Goal: Task Accomplishment & Management: Complete application form

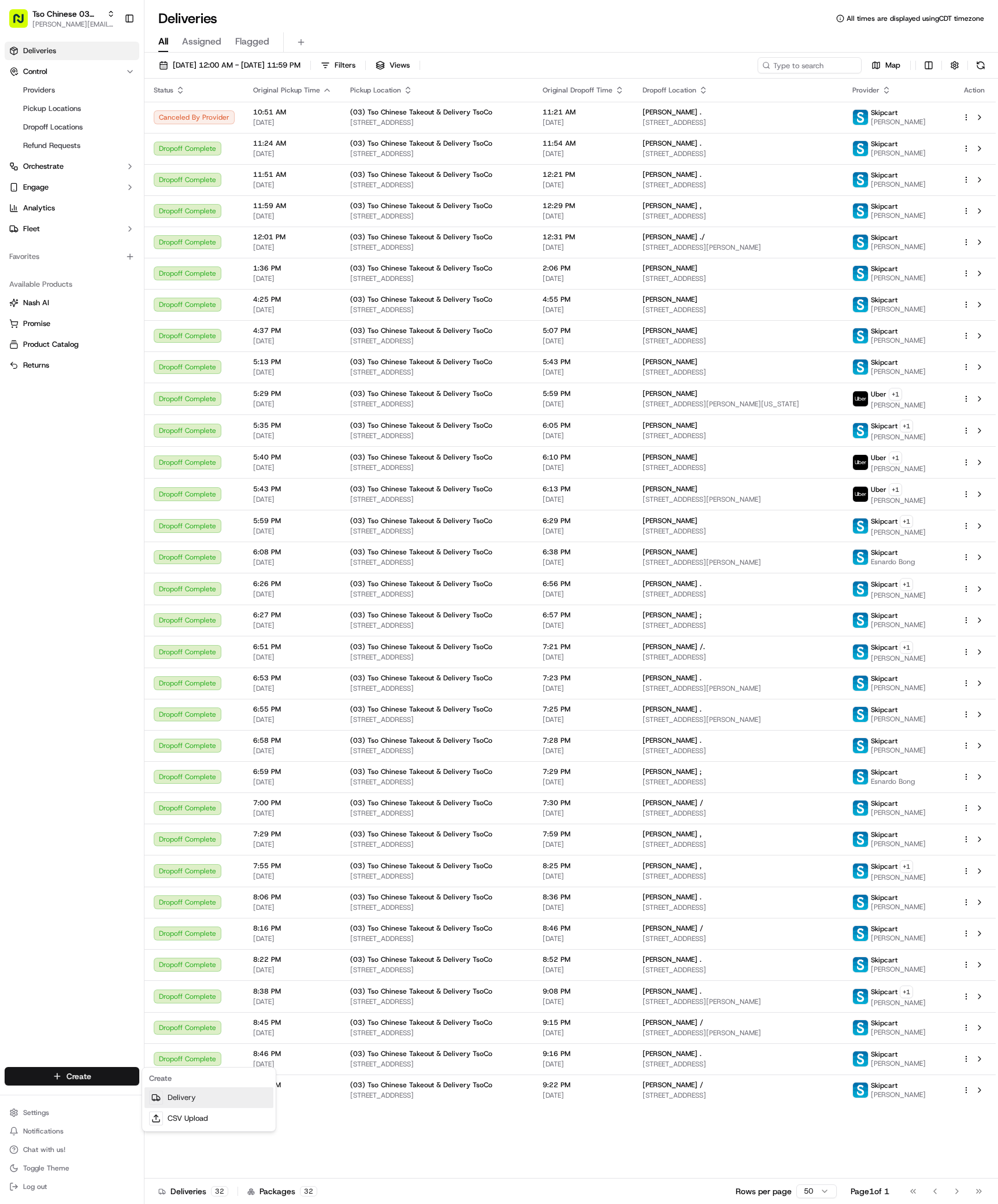
click at [161, 1100] on div at bounding box center [156, 1097] width 14 height 14
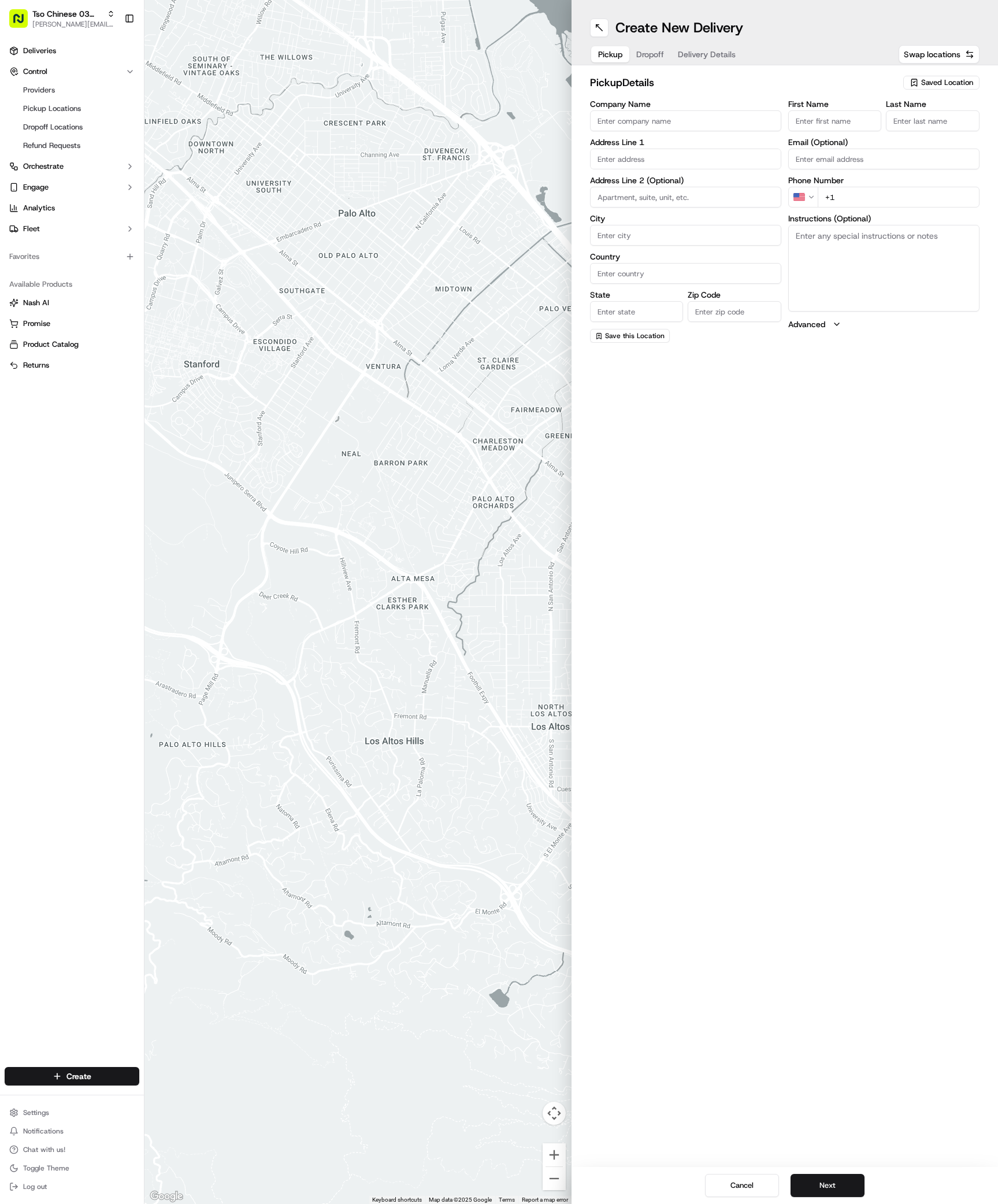
click at [955, 81] on span "Saved Location" at bounding box center [947, 83] width 52 height 11
click at [940, 147] on div "Clear Close" at bounding box center [914, 157] width 166 height 25
click at [940, 144] on div "(03) Tso Chinese Takeout & Delivery TsoCo (03)" at bounding box center [914, 131] width 166 height 28
type input "(03) Tso Chinese Takeout & Delivery TsoCo"
type input "Ste F"
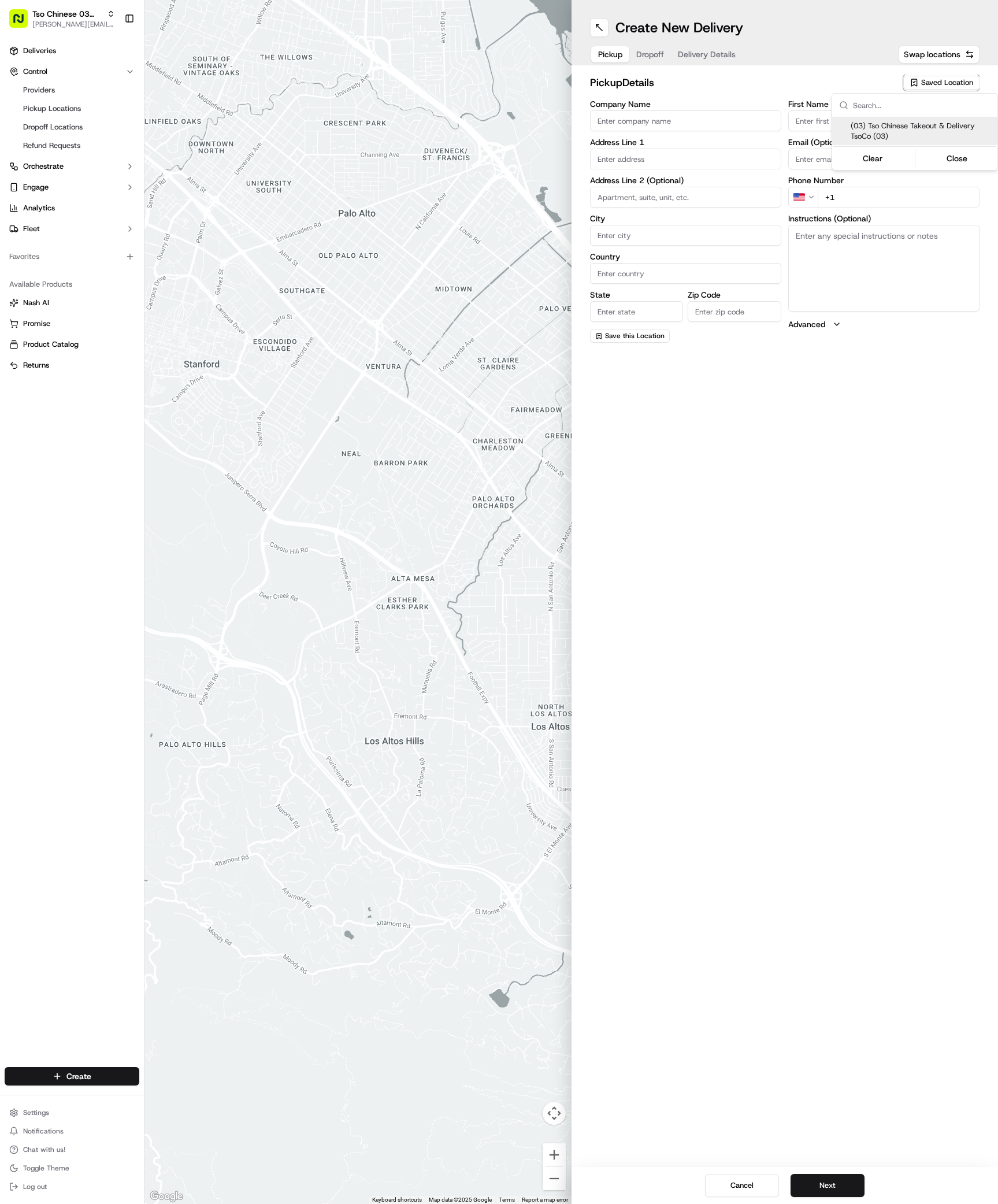
type input "Austin"
type input "US"
type input "[GEOGRAPHIC_DATA]"
type input "78704"
type input "Tso Chinese"
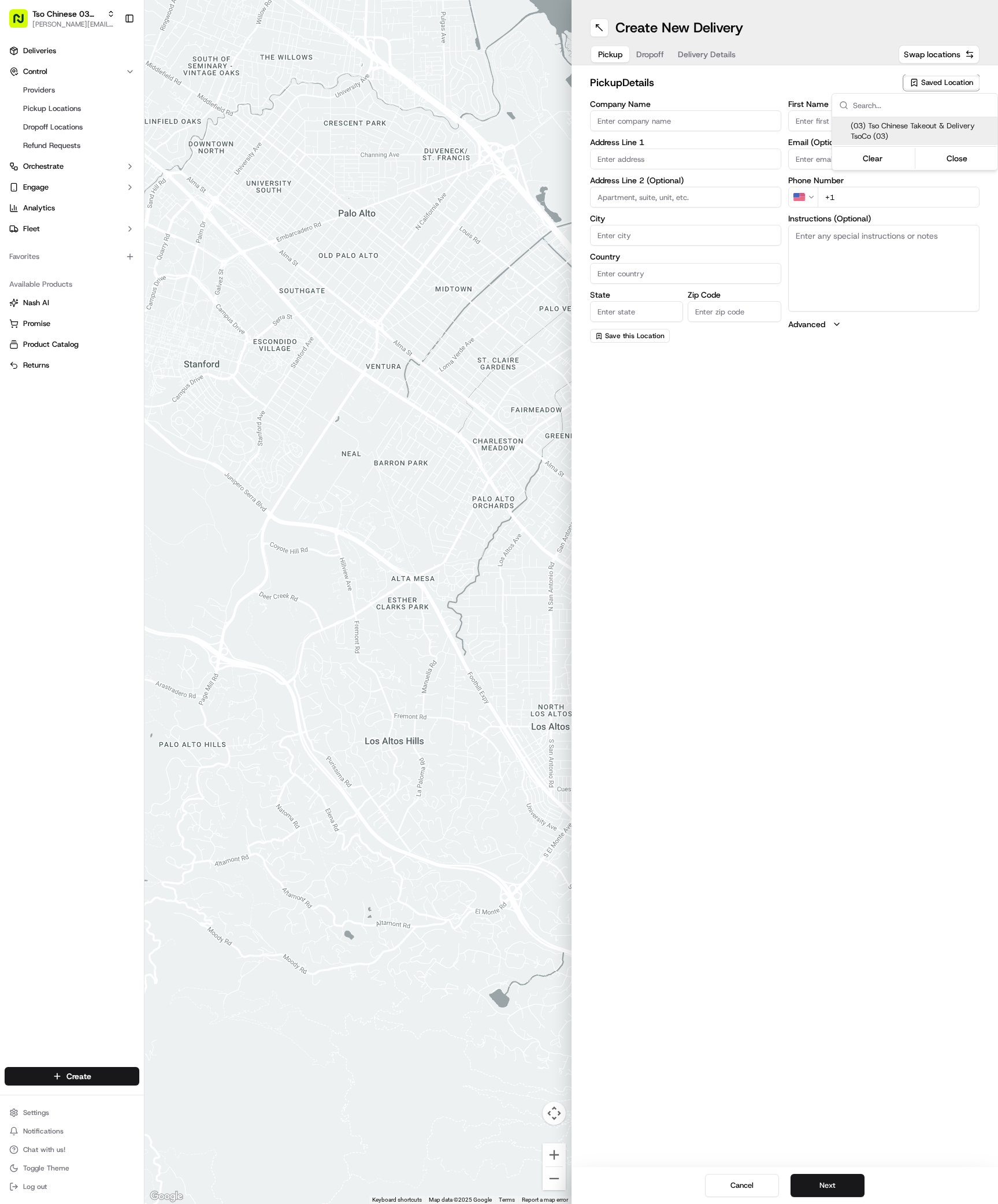
type input "TsoCo Manager"
type input "[EMAIL_ADDRESS][DOMAIN_NAME]"
type input "[PHONE_NUMBER]"
type textarea "Submit a picture displaying address & food as Proof of Delivery. Envía una foto…"
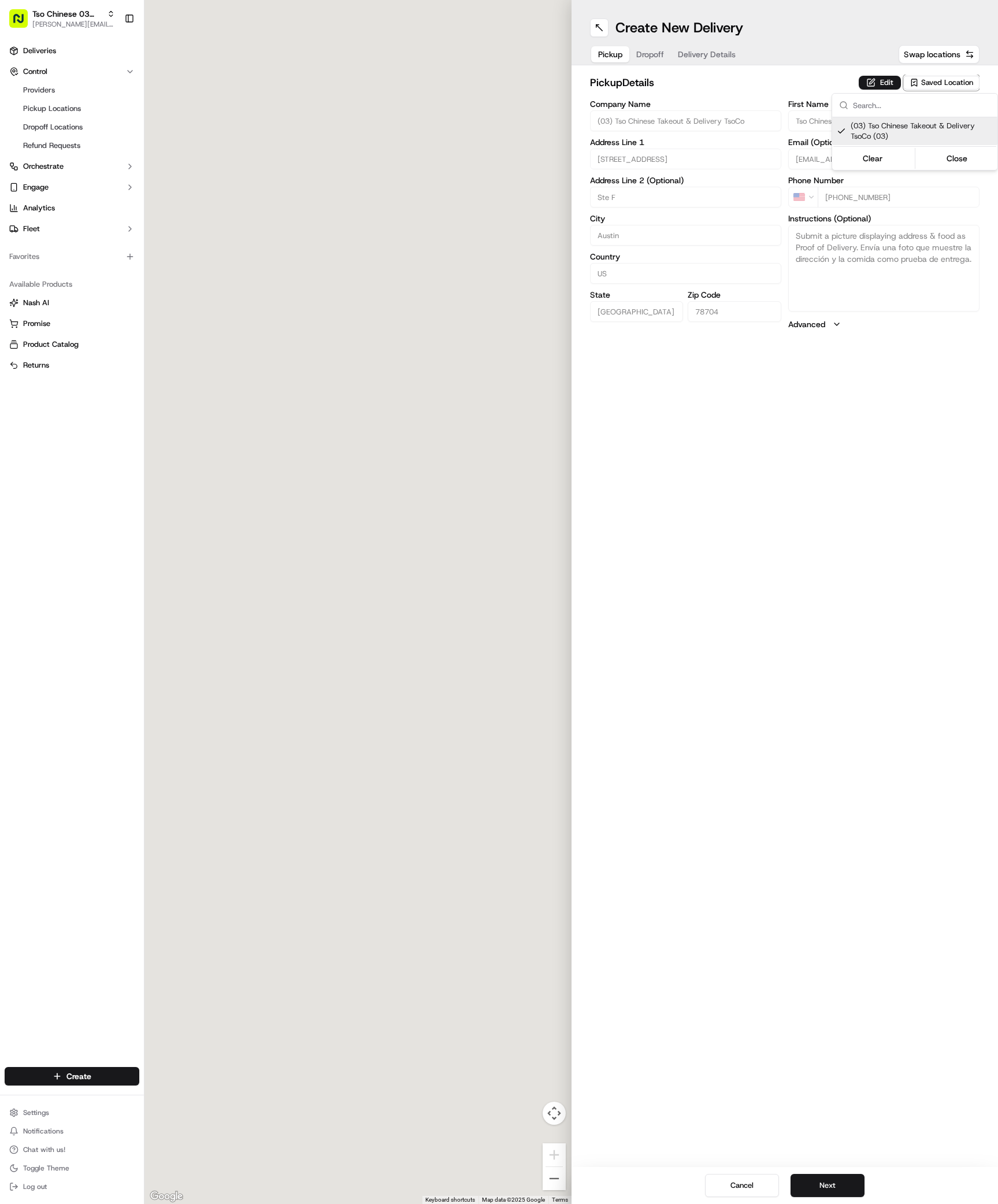
type input "[STREET_ADDRESS]"
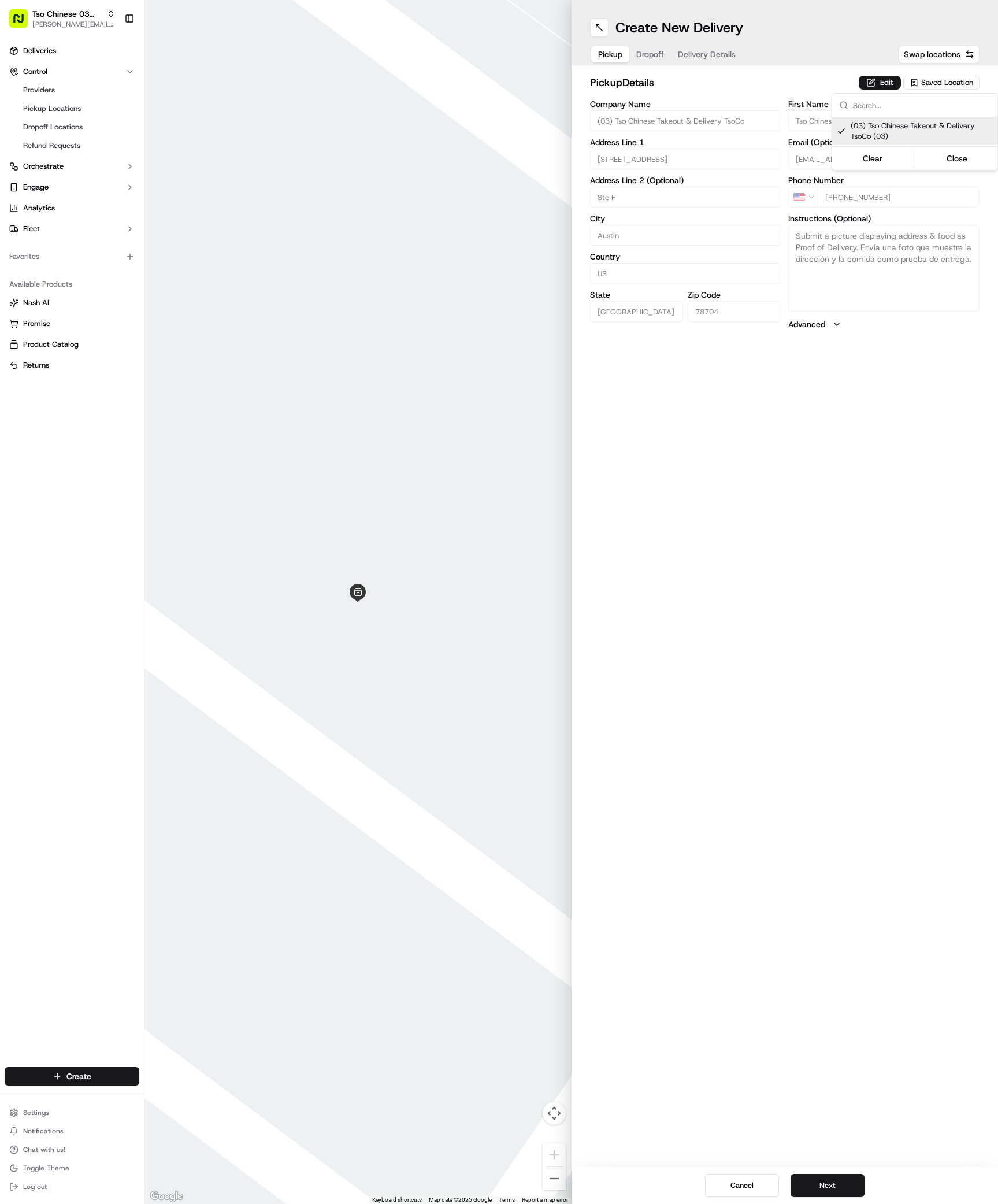
click at [810, 1183] on html "Tso Chinese 03 TsoCo [PERSON_NAME][EMAIL_ADDRESS][DOMAIN_NAME] Toggle Sidebar D…" at bounding box center [499, 602] width 998 height 1204
click at [810, 1183] on button "Next" at bounding box center [827, 1186] width 74 height 23
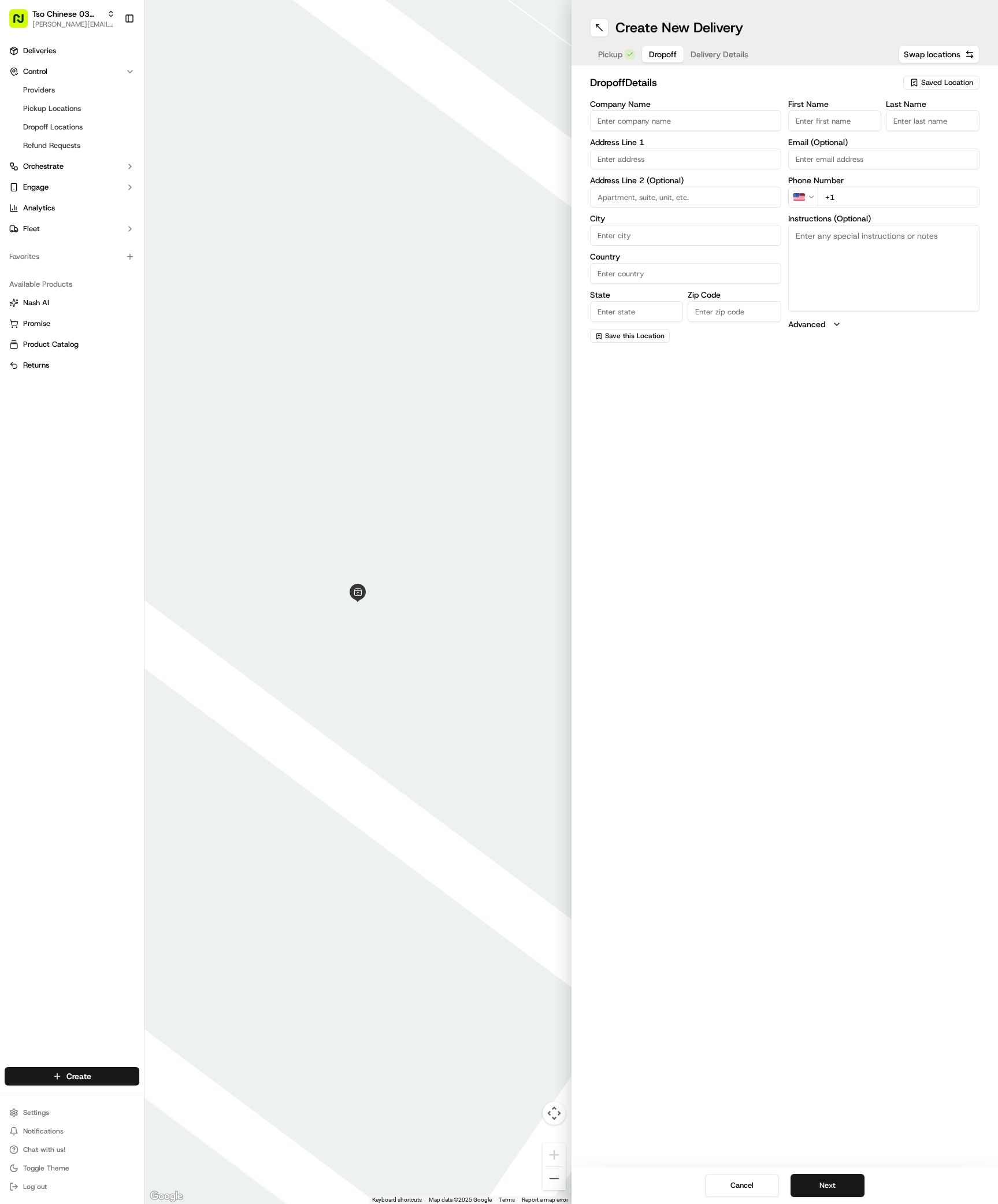
click at [703, 170] on div "Company Name Address Line 1 Address Line 2 (Optional) City Country State Zip Co…" at bounding box center [685, 221] width 191 height 243
click at [650, 189] on div "3715 South 1st Street, Austin, TX" at bounding box center [685, 183] width 185 height 18
type input "[STREET_ADDRESS]"
type input "Austin"
type input "[GEOGRAPHIC_DATA]"
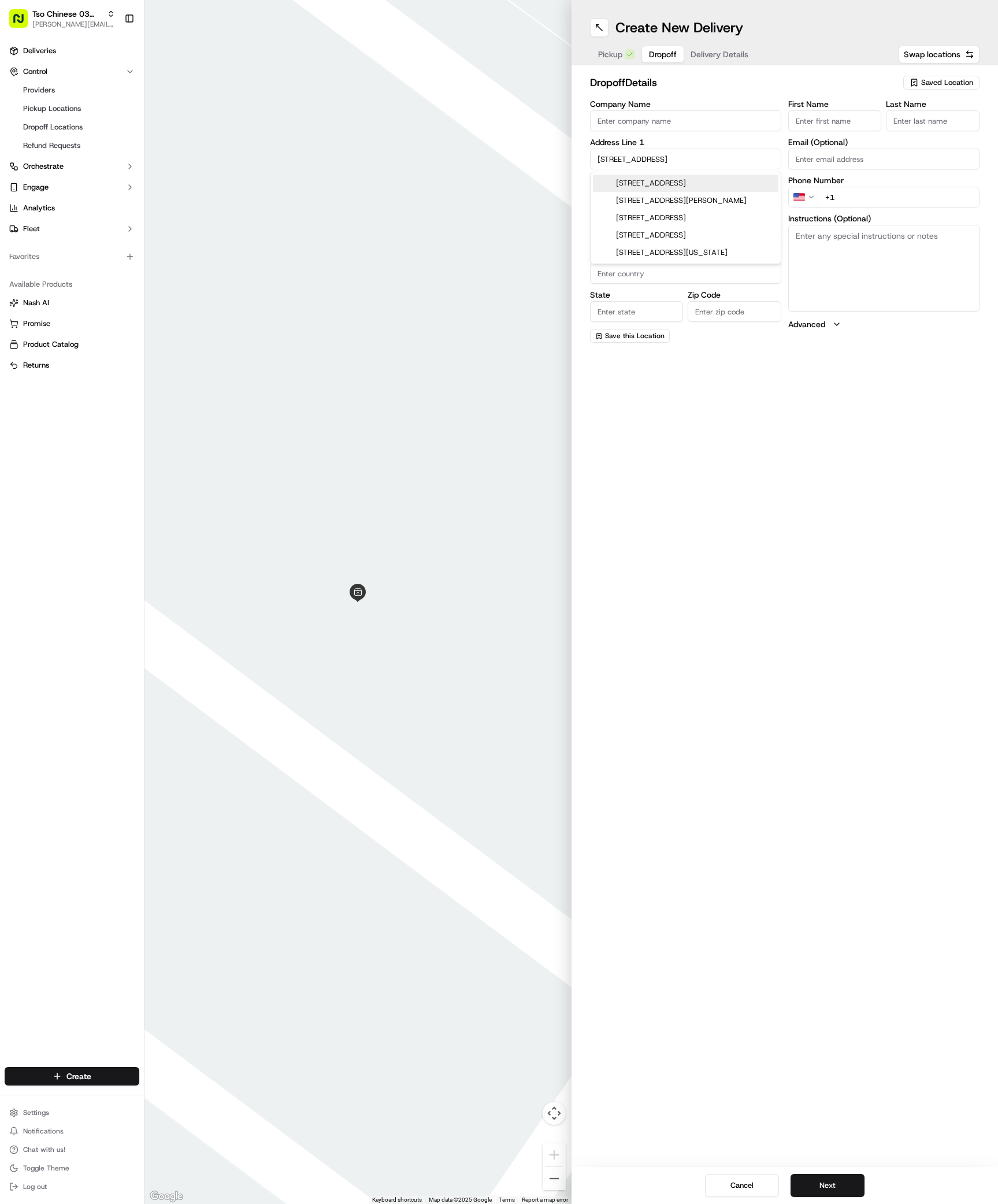
type input "[GEOGRAPHIC_DATA]"
type input "78704"
type input "3715 South 1st Street"
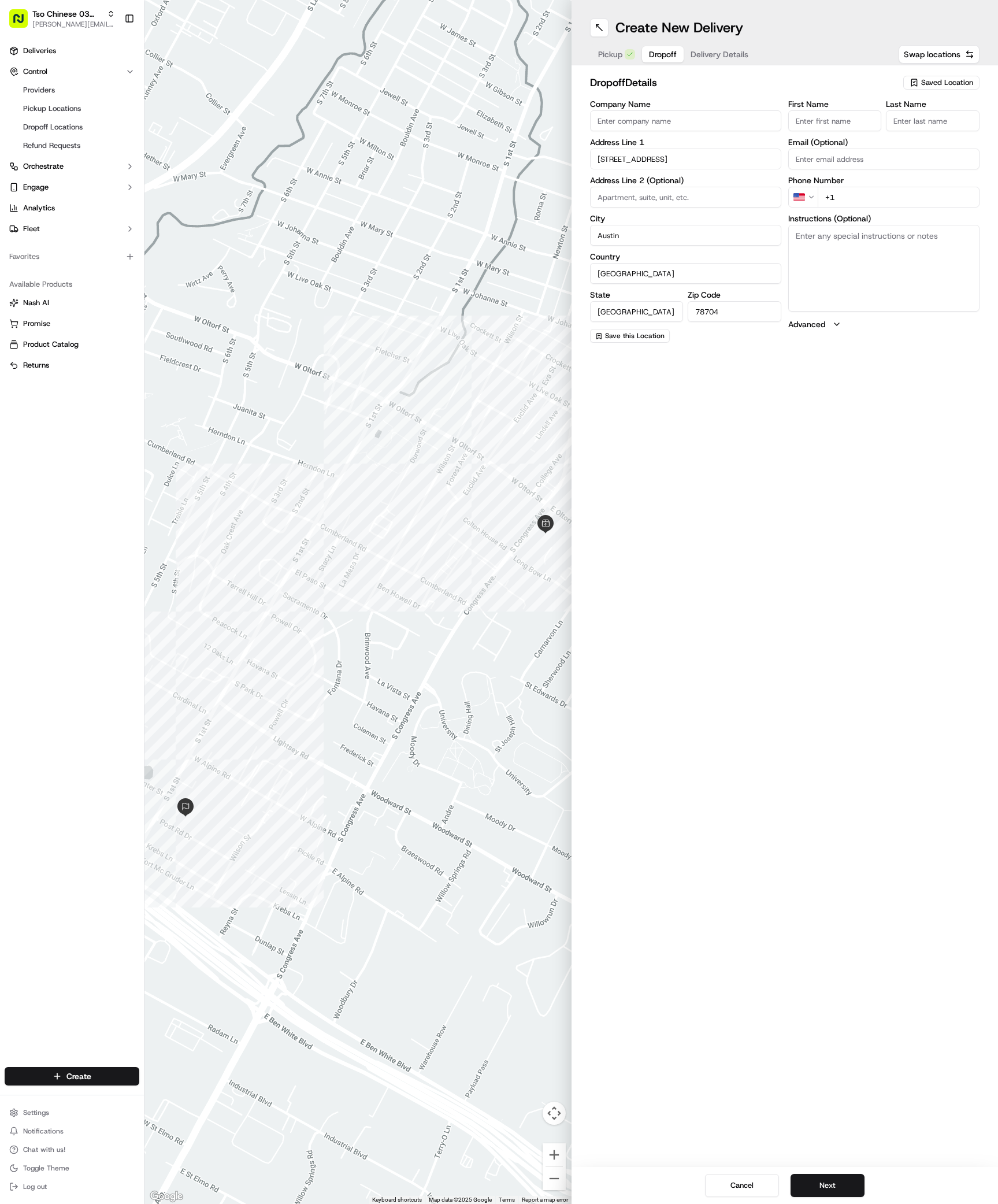
paste input "Dylan Hite"
type input "Dylan Hite"
type input "'"
type input "+1 989 264 5924"
click at [831, 243] on textarea "Instructions (Optional)" at bounding box center [883, 268] width 191 height 87
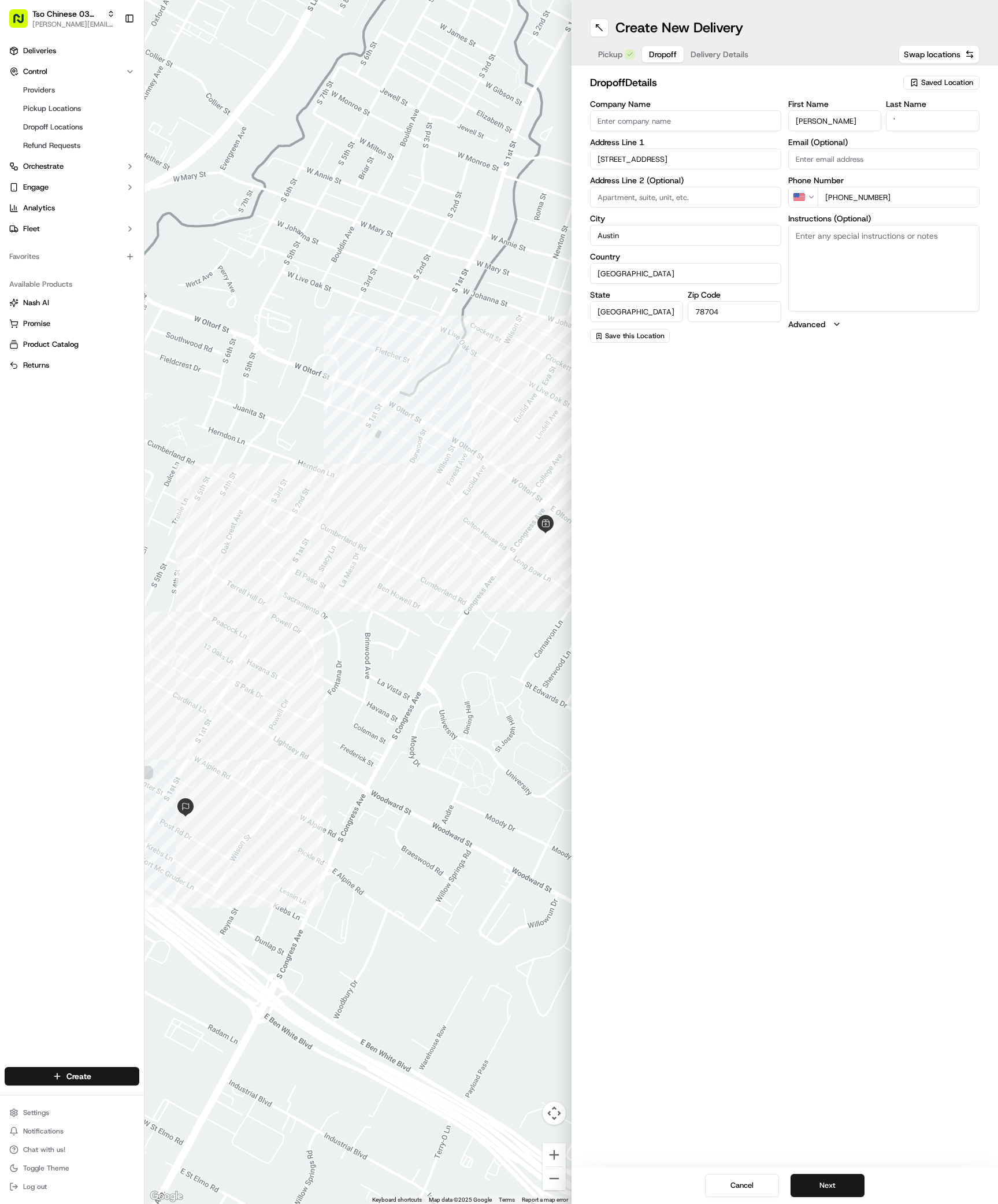
click at [831, 243] on textarea "Instructions (Optional)" at bounding box center [883, 268] width 191 height 87
paste textarea "Tree"
paste textarea "Please text upon arrival. Will meet in front of leasing office."
type textarea "Tree 178 Please text upon arrival. Will meet in front of leasing office."
click at [814, 1179] on button "Next" at bounding box center [827, 1186] width 74 height 23
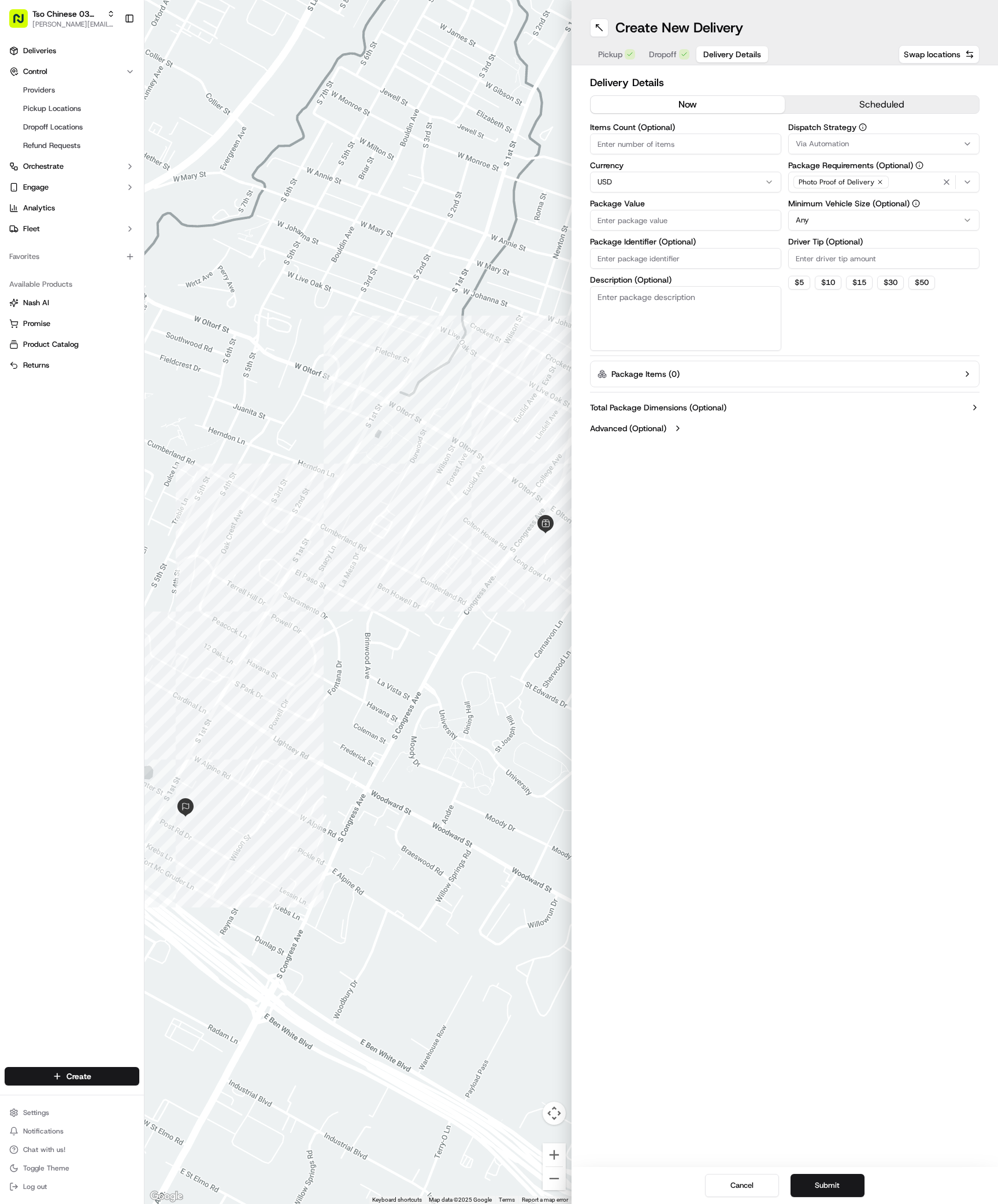
click at [863, 150] on button "Via Automation" at bounding box center [883, 143] width 191 height 21
click at [827, 204] on span "TsoCo Strategy" at bounding box center [878, 207] width 142 height 11
click at [810, 405] on html "Tso Chinese 03 TsoCo antonia@tsochinese.com Toggle Sidebar Deliveries Control P…" at bounding box center [499, 602] width 998 height 1204
click at [813, 266] on input "Driver Tip (Optional)" at bounding box center [883, 258] width 191 height 21
type input "2"
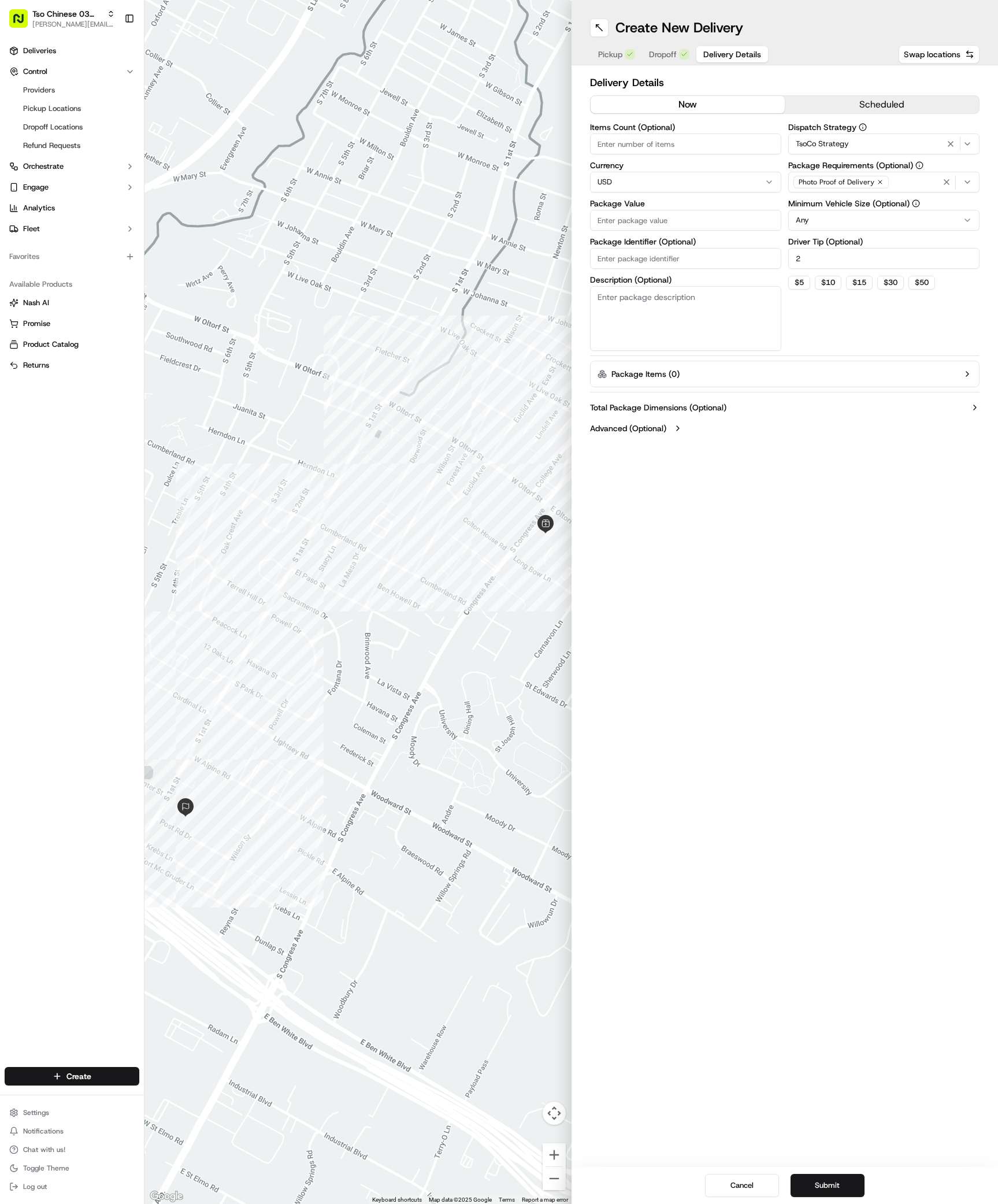
click at [684, 210] on input "Package Value" at bounding box center [685, 220] width 191 height 21
type input "28.04"
click at [622, 264] on input "Package Identifier (Optional)" at bounding box center [685, 258] width 191 height 21
paste input "WOPQF8L"
type input "WOPQF8L"
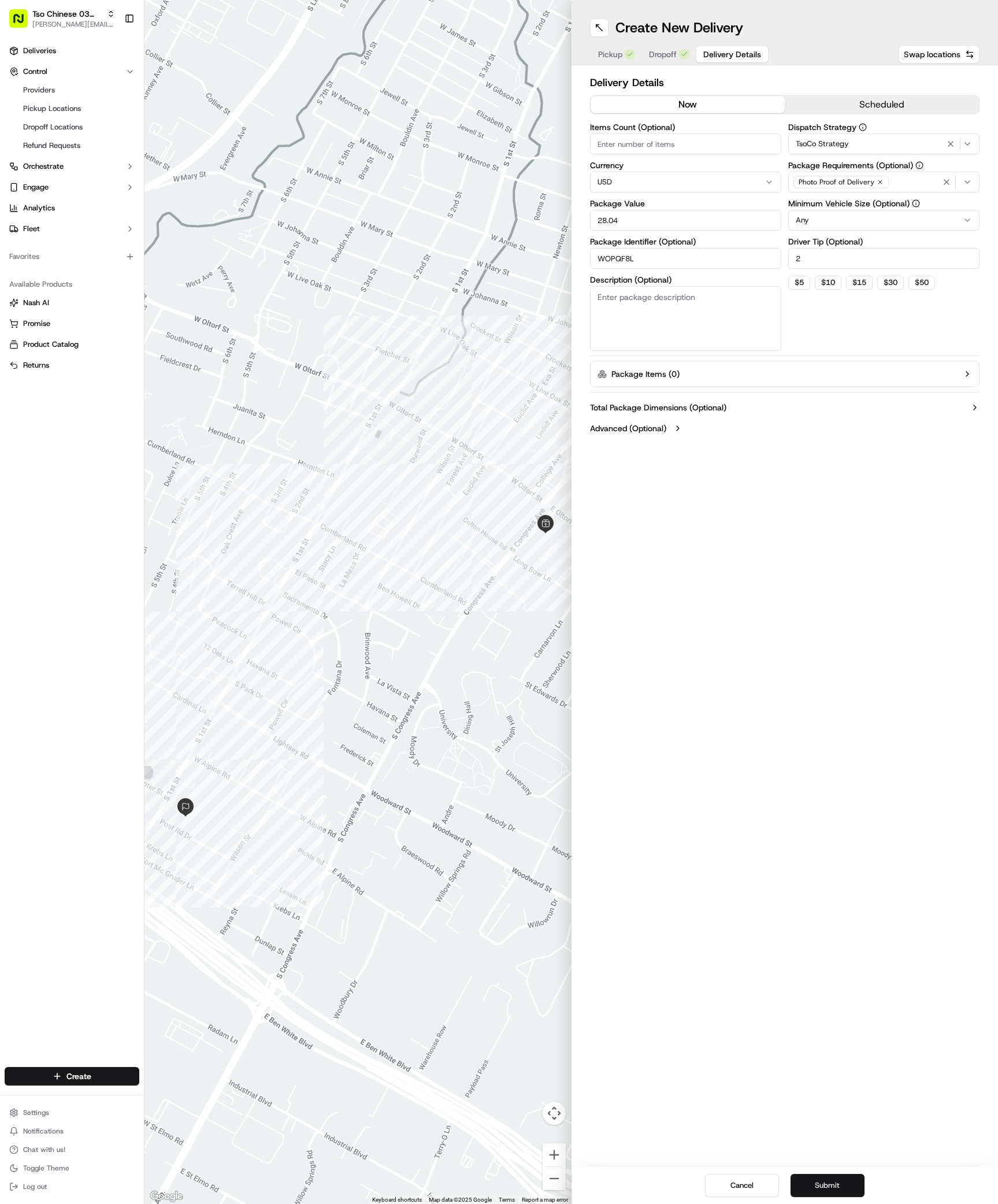
click at [839, 1182] on button "Submit" at bounding box center [827, 1186] width 74 height 23
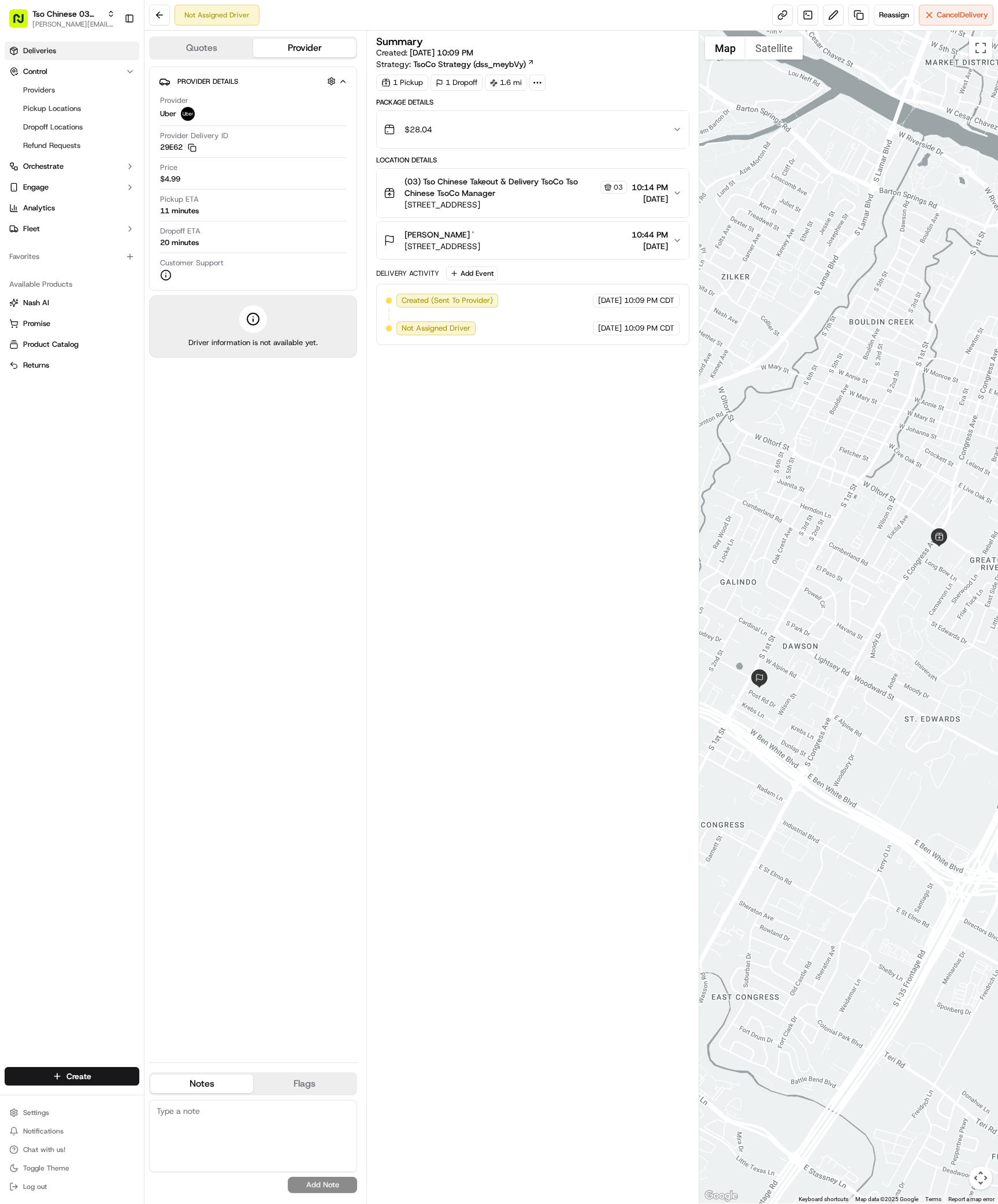
click at [67, 44] on link "Deliveries" at bounding box center [72, 51] width 135 height 18
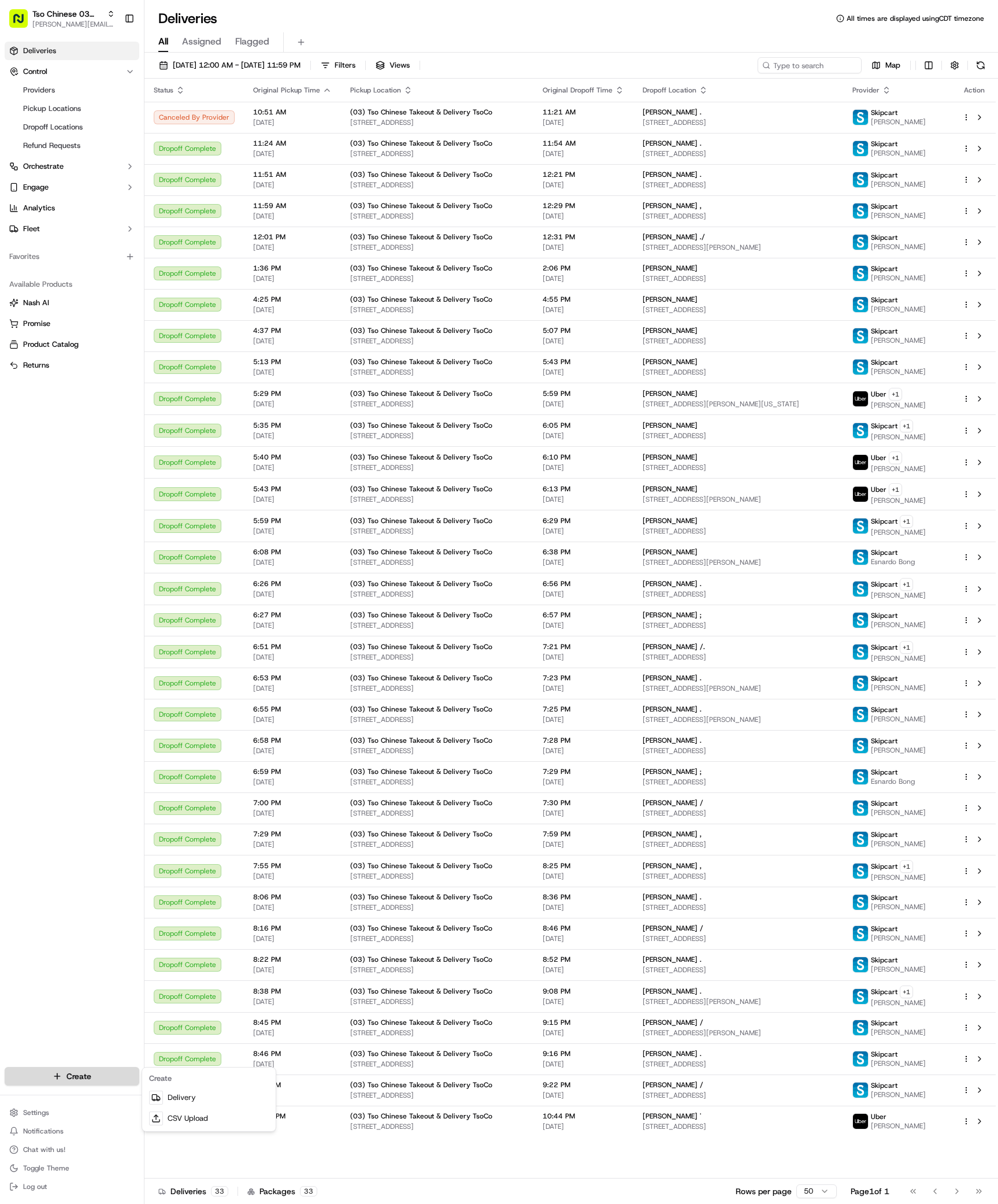
click at [71, 1069] on html "Tso Chinese 03 TsoCo [PERSON_NAME][EMAIL_ADDRESS][DOMAIN_NAME] Toggle Sidebar D…" at bounding box center [499, 602] width 998 height 1204
click at [177, 1097] on link "Delivery" at bounding box center [208, 1097] width 129 height 21
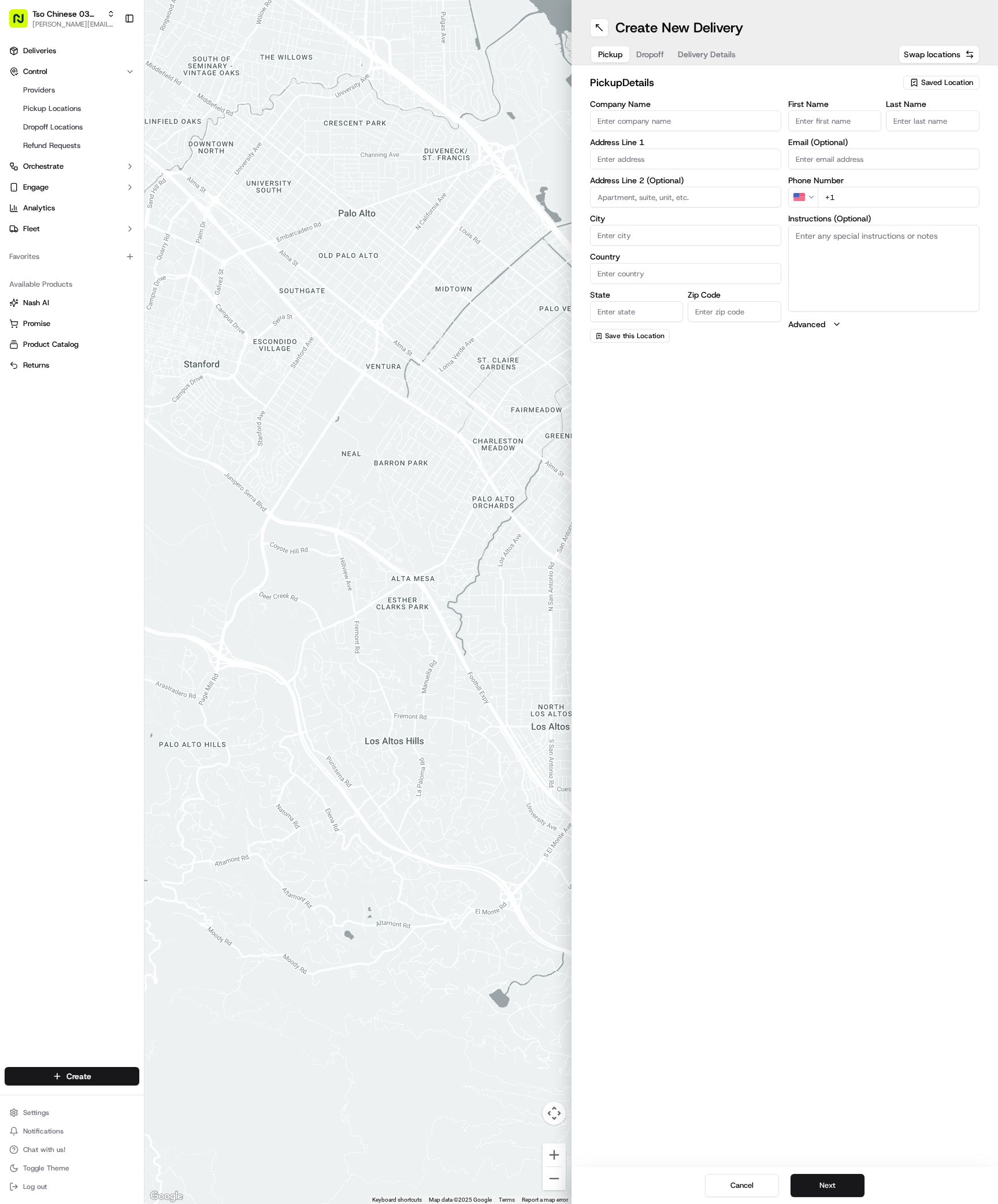
click at [910, 87] on icon "button" at bounding box center [914, 83] width 9 height 9
click at [923, 140] on span "(03) Tso Chinese Takeout & Delivery TsoCo (03)" at bounding box center [921, 131] width 142 height 21
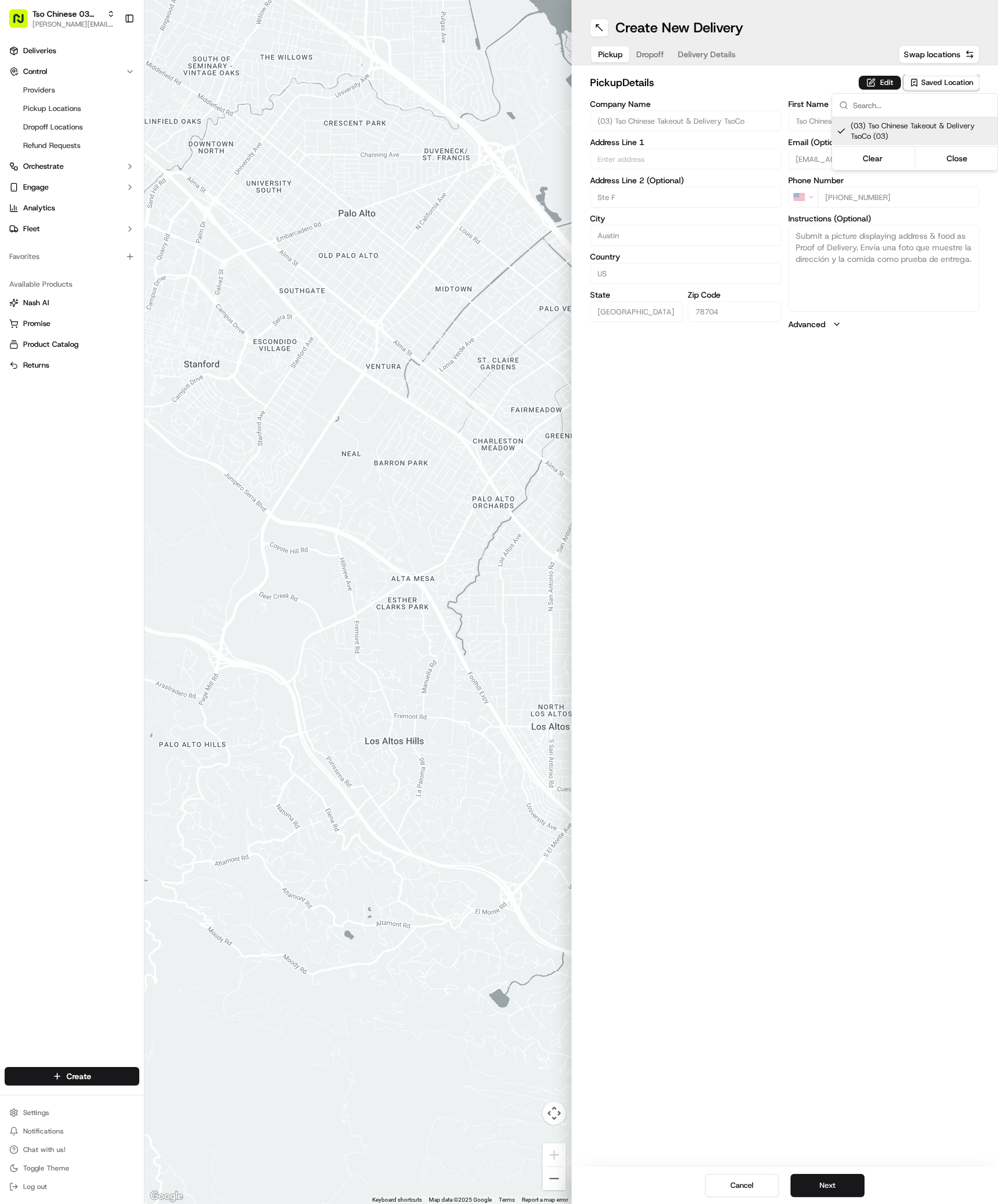
type input "(03) Tso Chinese Takeout & Delivery TsoCo"
type input "Ste F"
type input "Austin"
type input "US"
type input "[GEOGRAPHIC_DATA]"
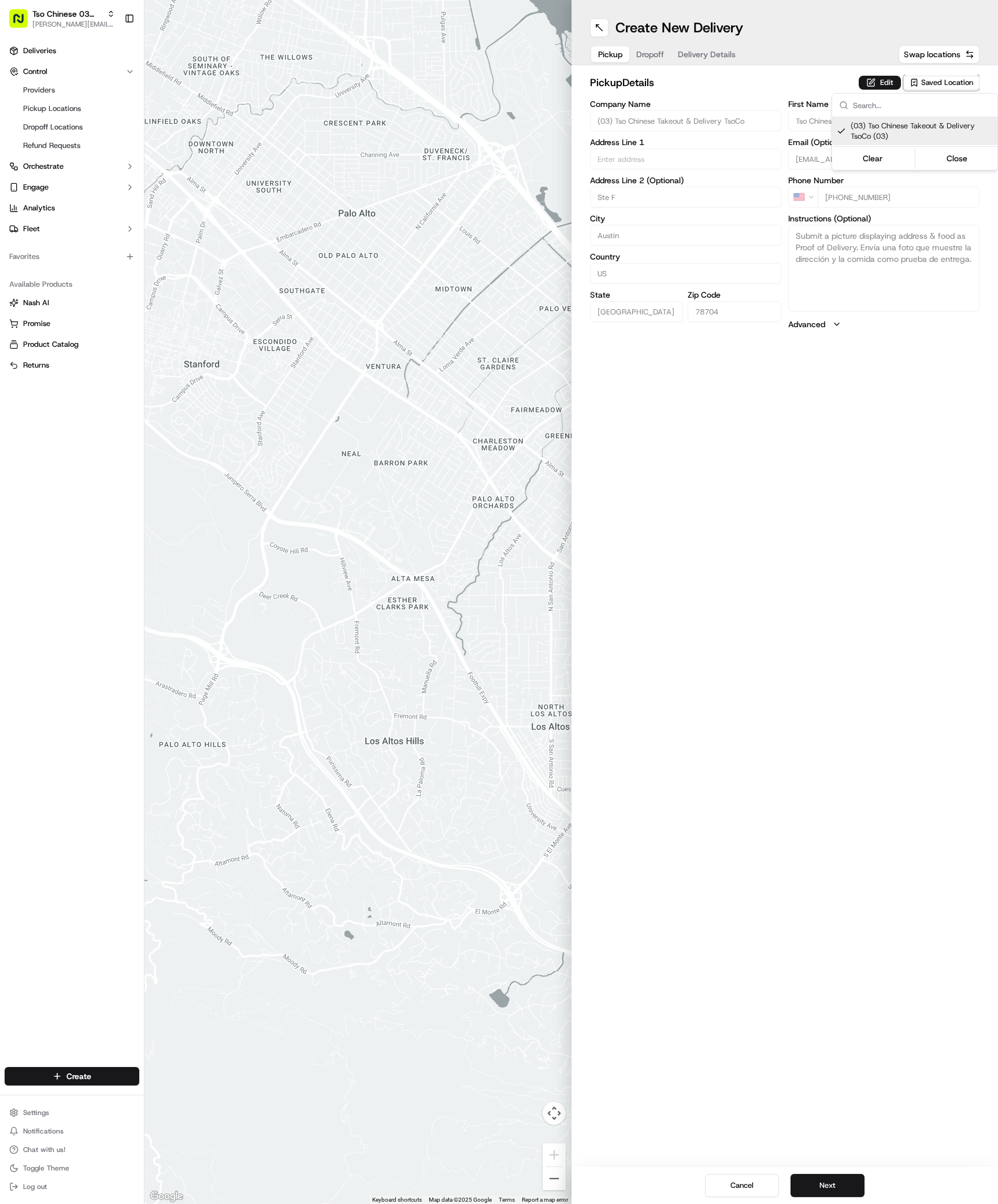
type input "78704"
type input "Tso Chinese"
type input "TsoCo Manager"
type input "[EMAIL_ADDRESS][DOMAIN_NAME]"
type input "[PHONE_NUMBER]"
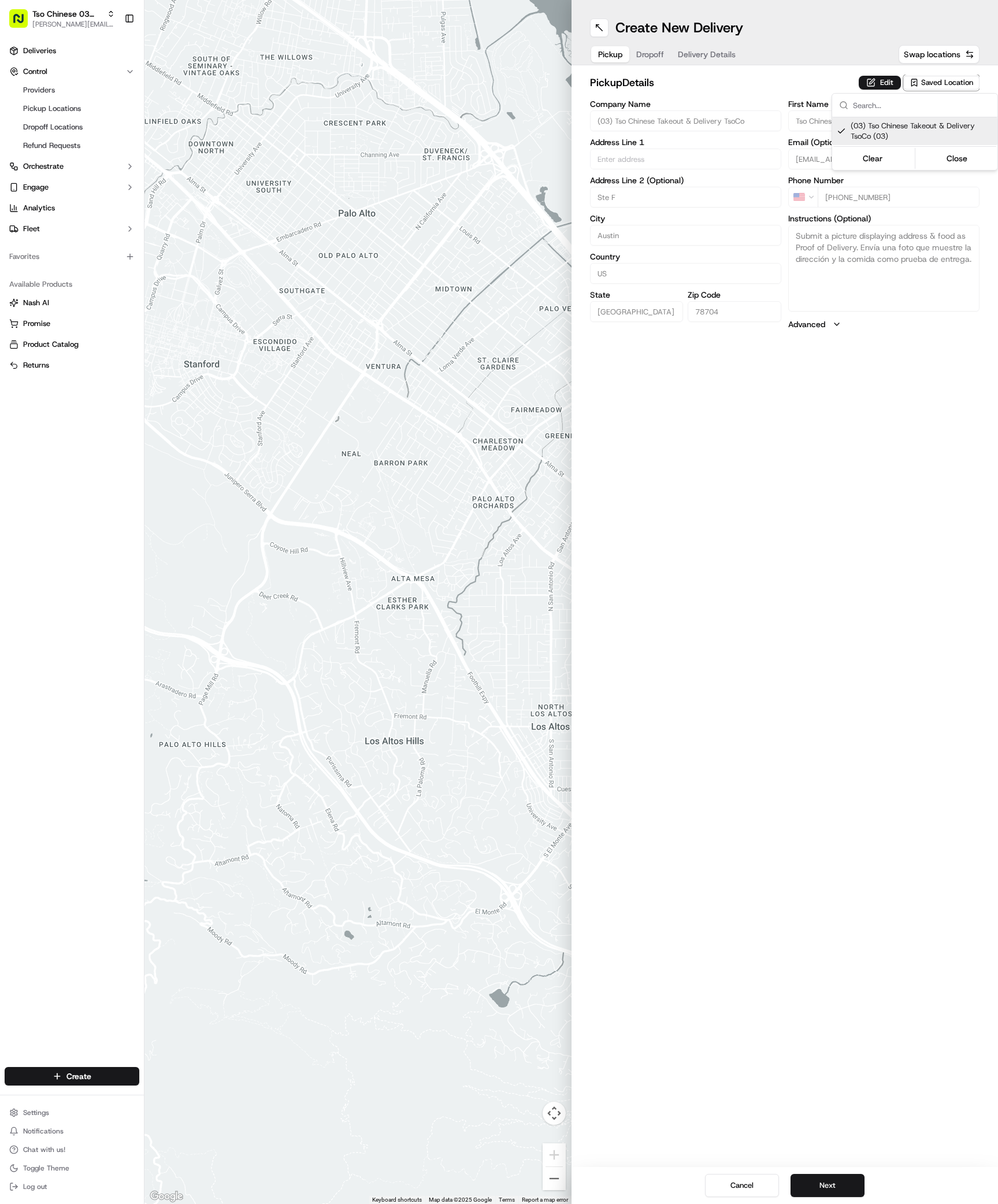
type textarea "Submit a picture displaying address & food as Proof of Delivery. Envía una foto…"
type input "[STREET_ADDRESS]"
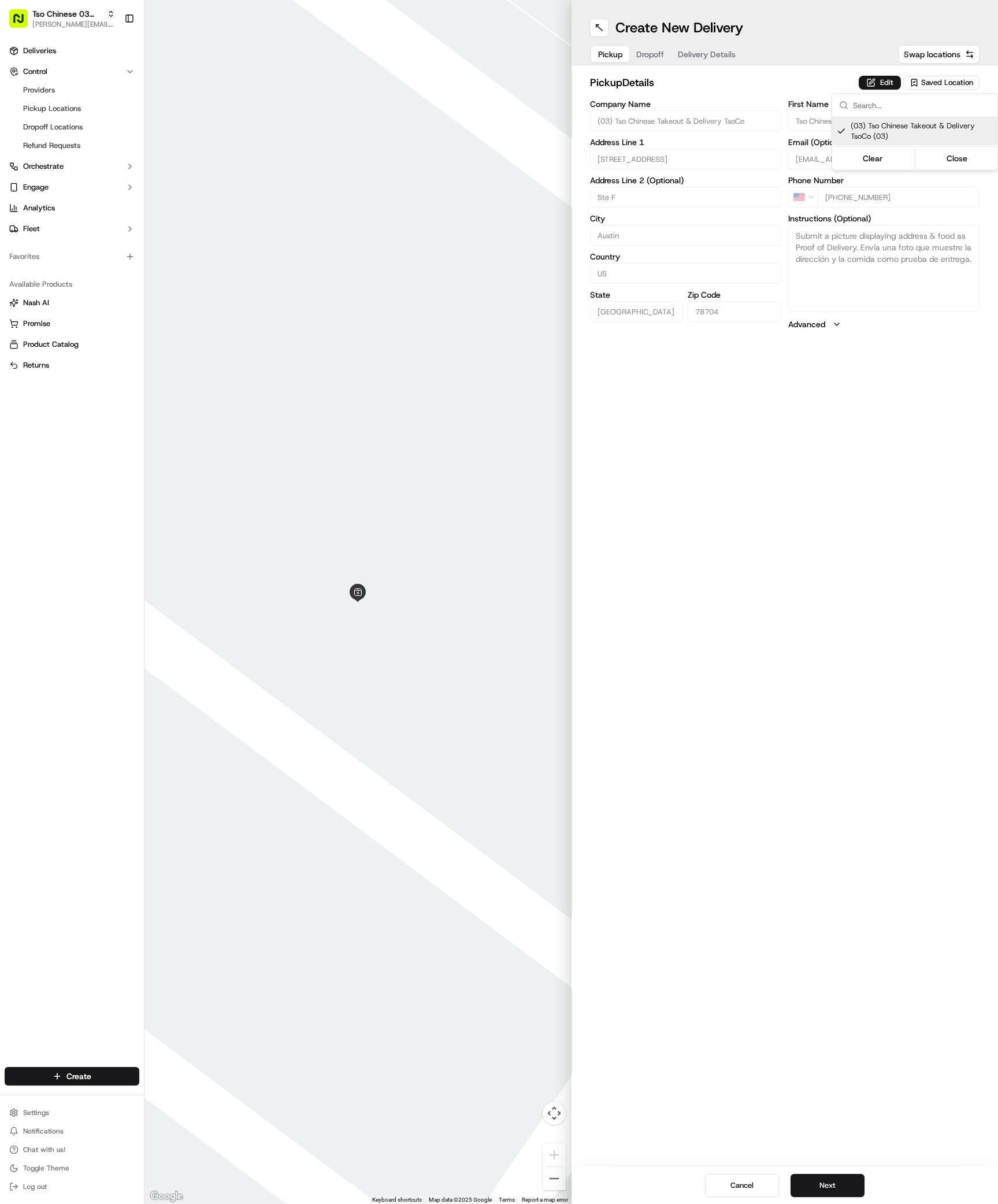
click at [845, 1193] on html "Tso Chinese 03 TsoCo [PERSON_NAME][EMAIL_ADDRESS][DOMAIN_NAME] Toggle Sidebar D…" at bounding box center [499, 602] width 998 height 1204
click at [845, 1187] on button "Next" at bounding box center [827, 1186] width 74 height 23
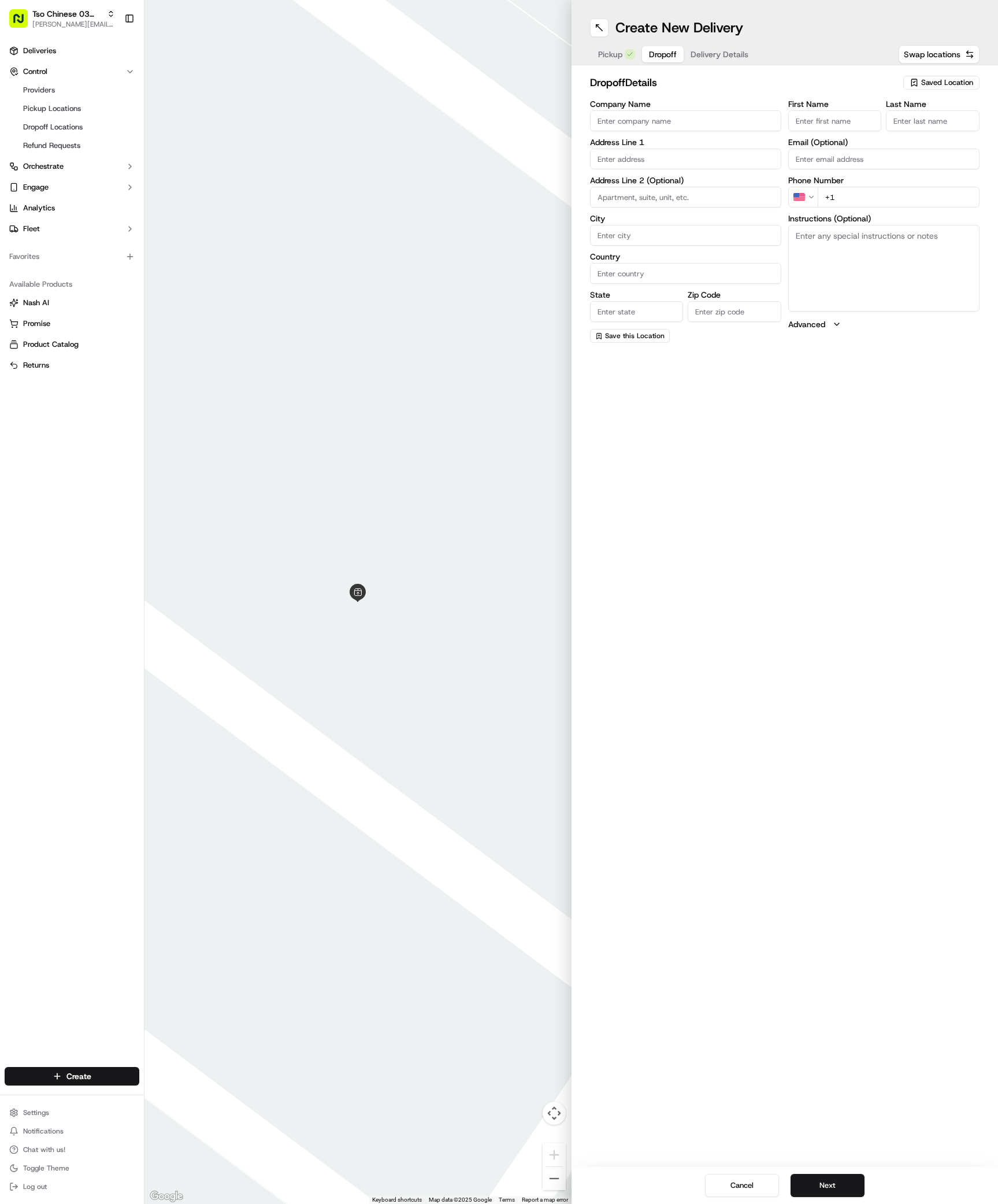
click at [935, 84] on span "Saved Location" at bounding box center [947, 83] width 52 height 11
click at [936, 128] on div "No results found." at bounding box center [914, 127] width 166 height 20
drag, startPoint x: 801, startPoint y: 588, endPoint x: 798, endPoint y: 527, distance: 61.1
click at [798, 602] on html "Tso Chinese 03 TsoCo antonia@tsochinese.com Toggle Sidebar Deliveries Control P…" at bounding box center [499, 602] width 998 height 1204
click at [921, 79] on span "Saved Location" at bounding box center [947, 83] width 52 height 11
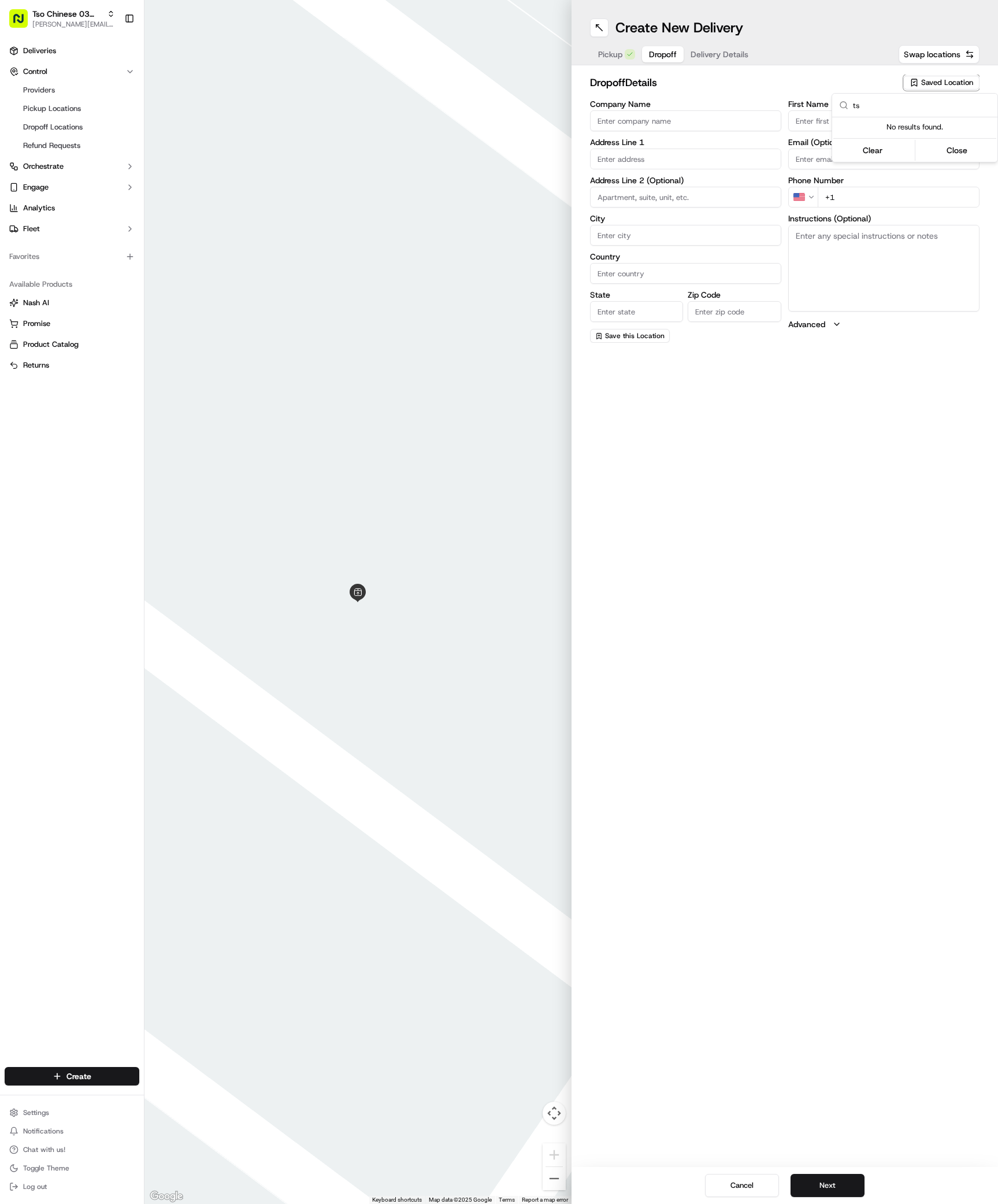
type input "ts"
click at [681, 679] on html "Tso Chinese 03 TsoCo antonia@tsochinese.com Toggle Sidebar Deliveries Control P…" at bounding box center [499, 602] width 998 height 1204
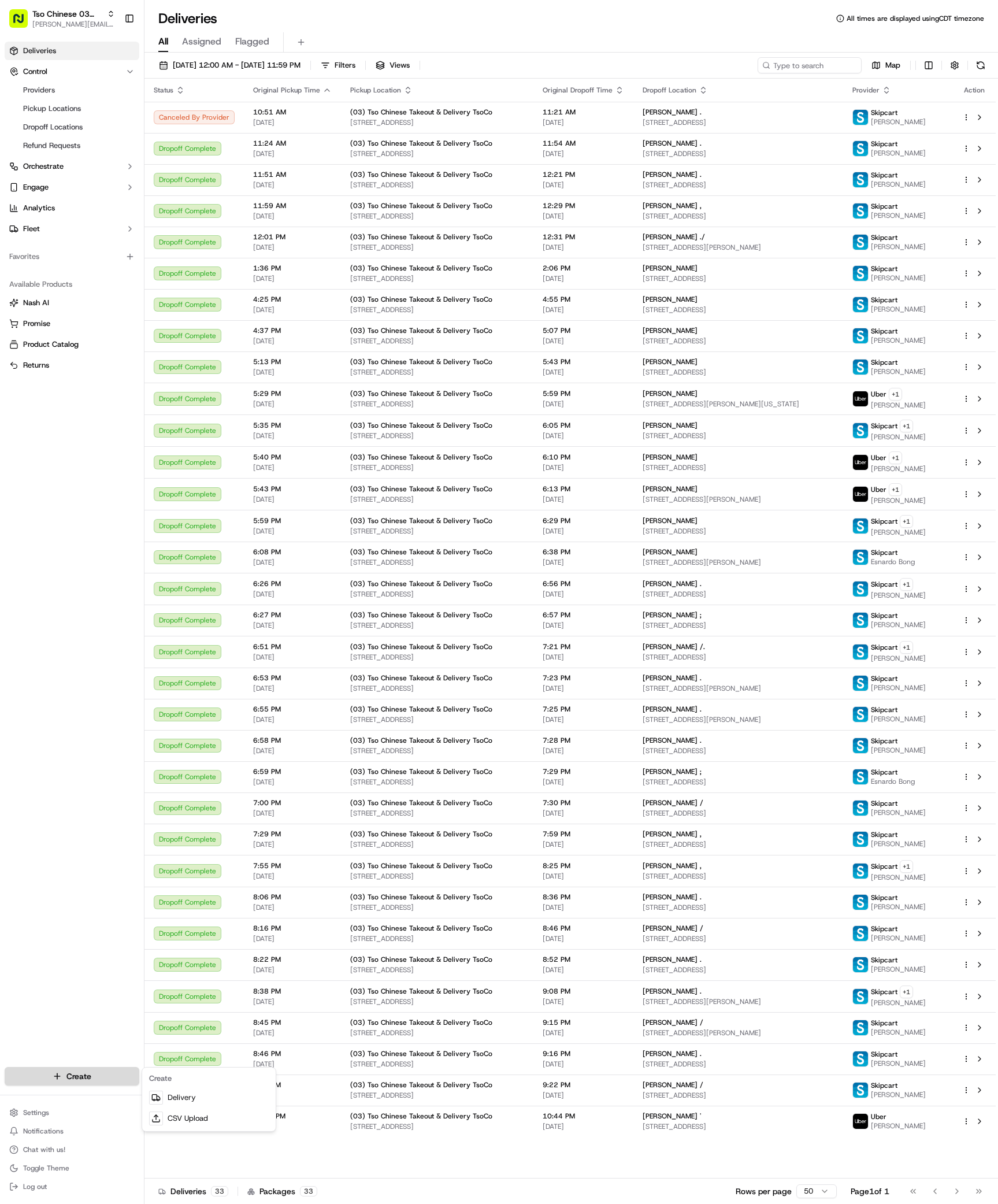
click at [91, 1076] on html "Tso Chinese 03 TsoCo [PERSON_NAME][EMAIL_ADDRESS][DOMAIN_NAME] Toggle Sidebar D…" at bounding box center [499, 602] width 998 height 1204
click at [189, 1099] on link "Delivery" at bounding box center [208, 1097] width 129 height 21
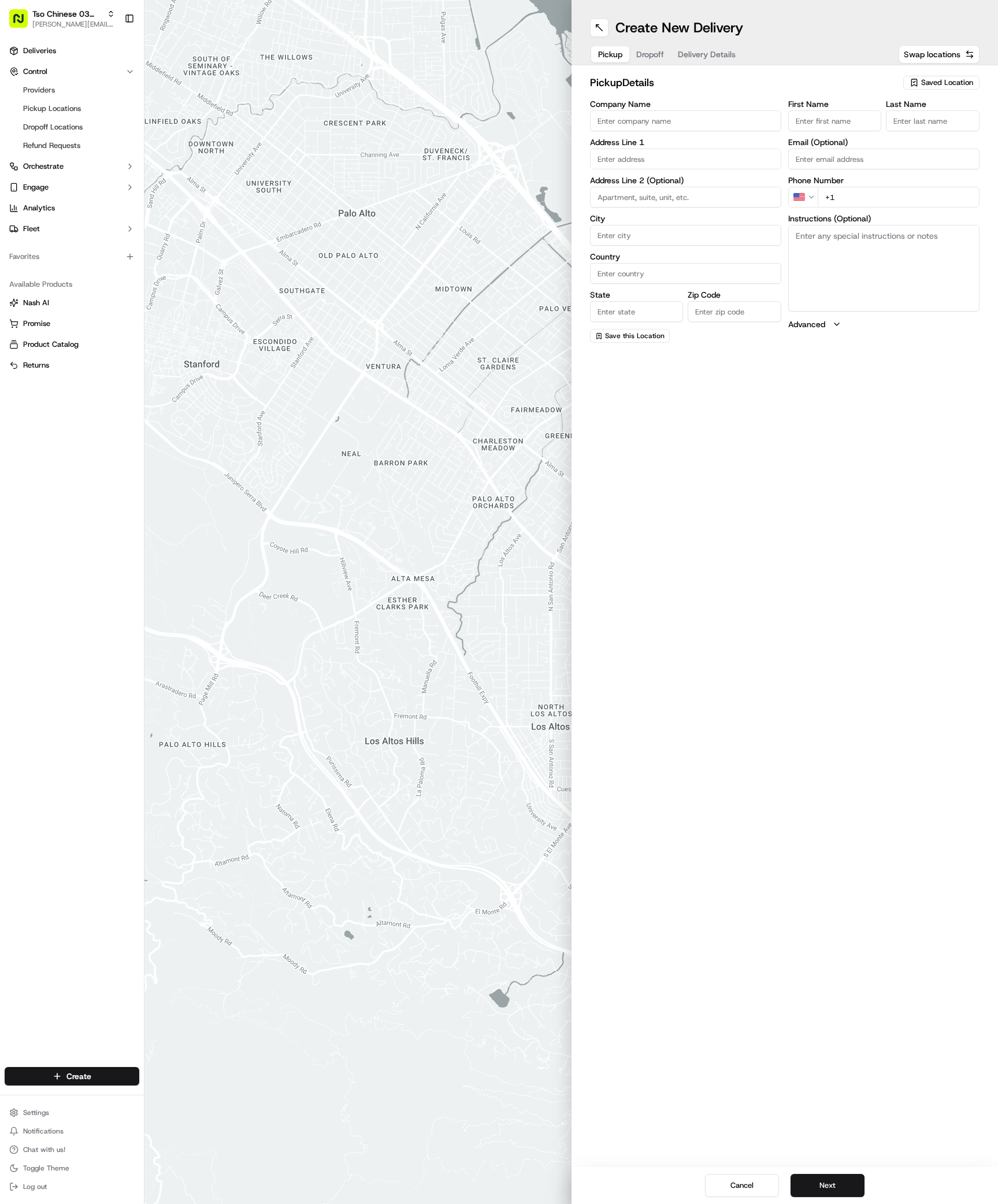
click at [923, 81] on span "Saved Location" at bounding box center [947, 83] width 52 height 11
click at [925, 122] on span "(03) Tso Chinese Takeout & Delivery TsoCo (03)" at bounding box center [921, 131] width 142 height 21
type input "(03) Tso Chinese Takeout & Delivery TsoCo"
type input "Ste F"
type input "Austin"
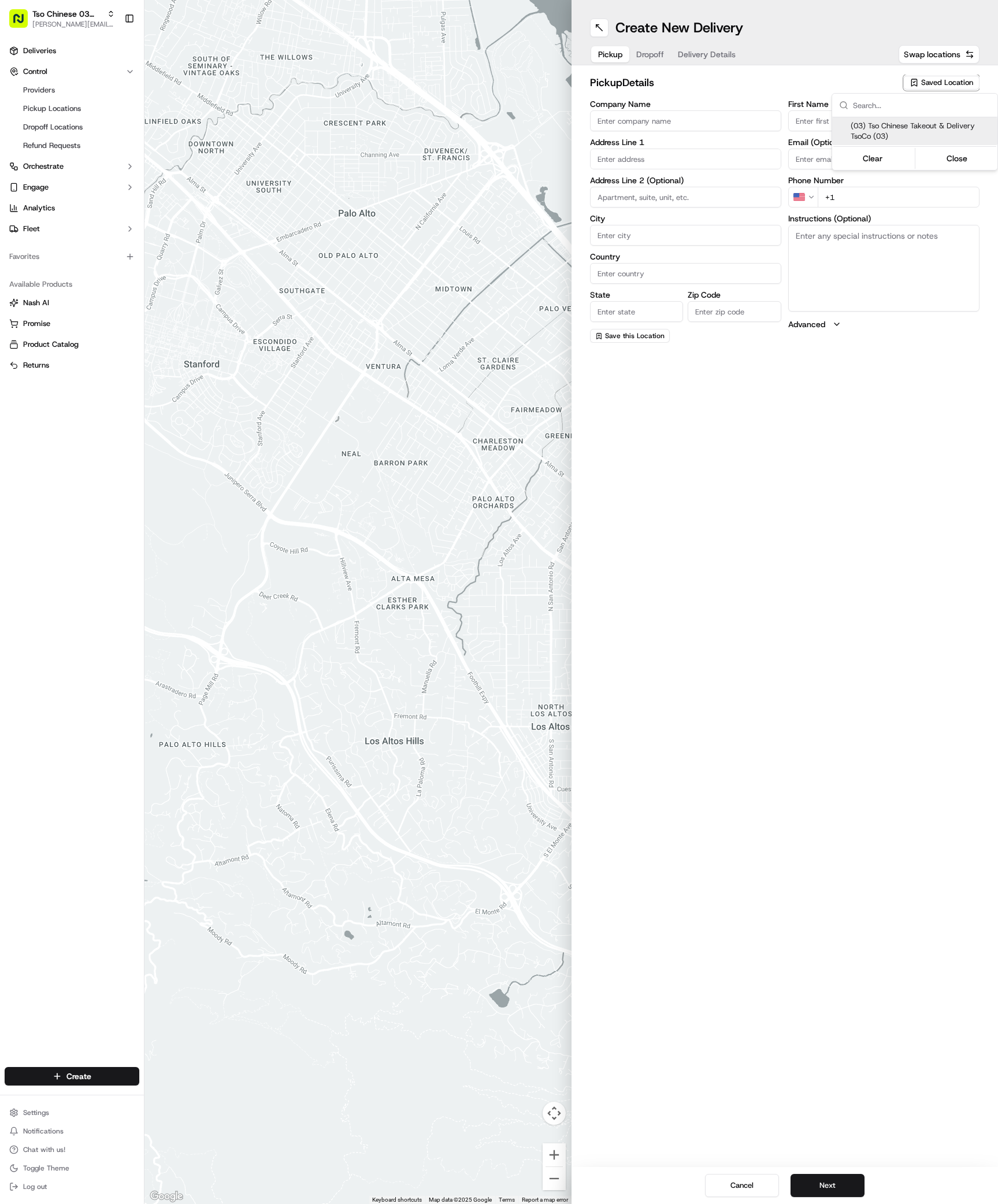
type input "US"
type input "[GEOGRAPHIC_DATA]"
type input "78704"
type input "Tso Chinese"
type input "TsoCo Manager"
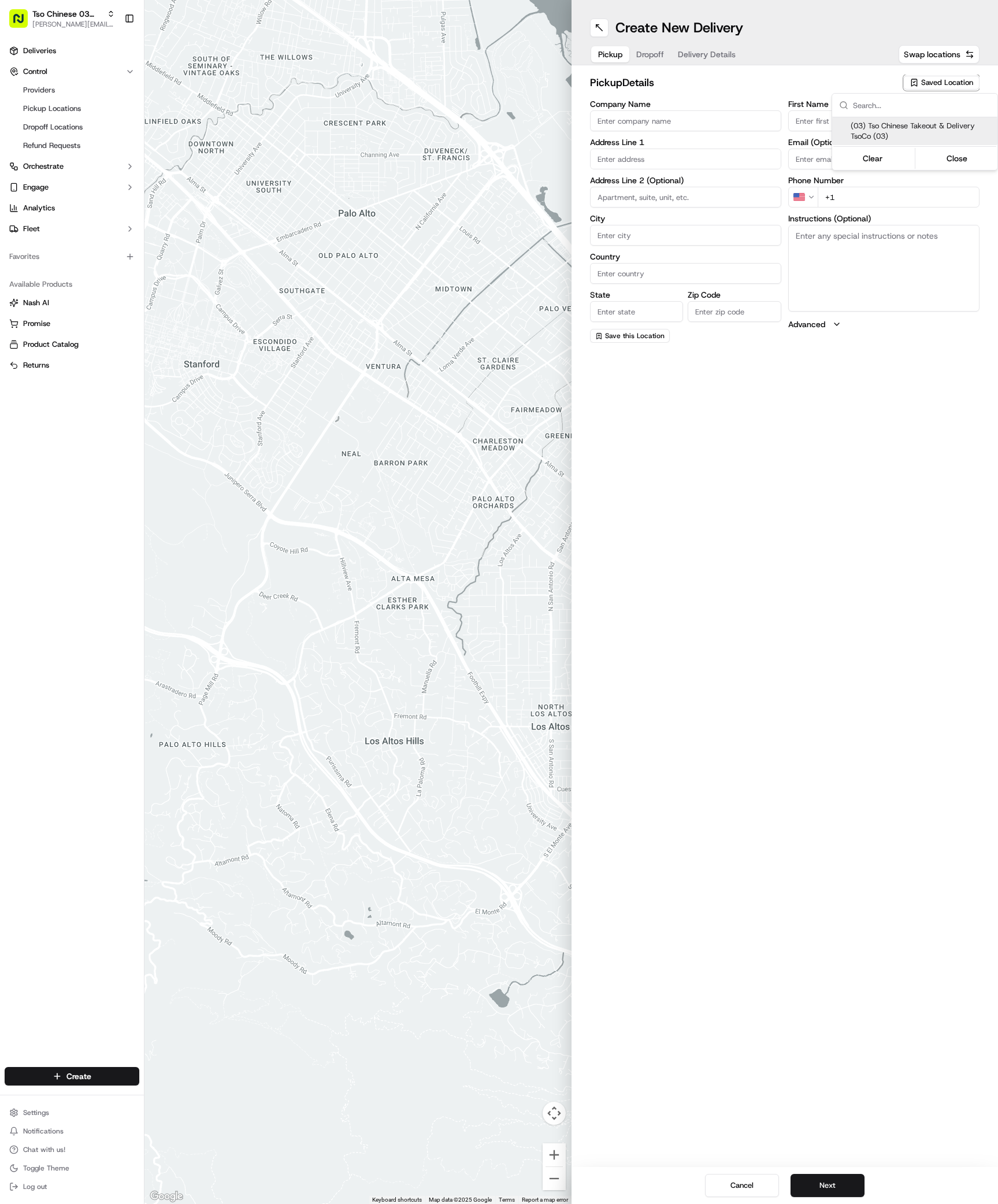
type input "[EMAIL_ADDRESS][DOMAIN_NAME]"
type input "[PHONE_NUMBER]"
type textarea "Submit a picture displaying address & food as Proof of Delivery. Envía una foto…"
type input "[STREET_ADDRESS]"
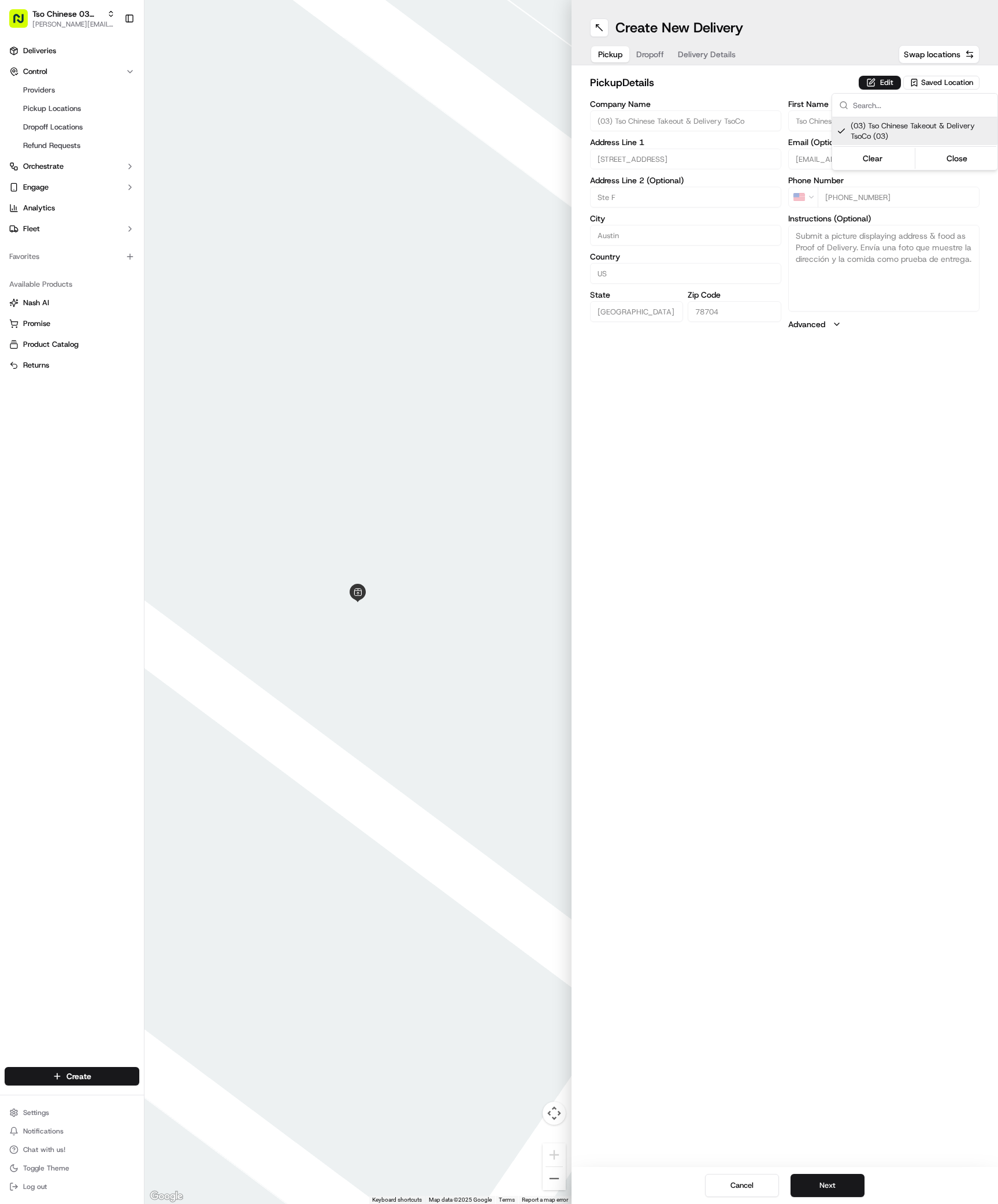
click at [824, 1187] on html "Tso Chinese 03 TsoCo [PERSON_NAME][EMAIL_ADDRESS][DOMAIN_NAME] Toggle Sidebar D…" at bounding box center [499, 602] width 998 height 1204
click at [824, 1187] on button "Next" at bounding box center [827, 1186] width 74 height 23
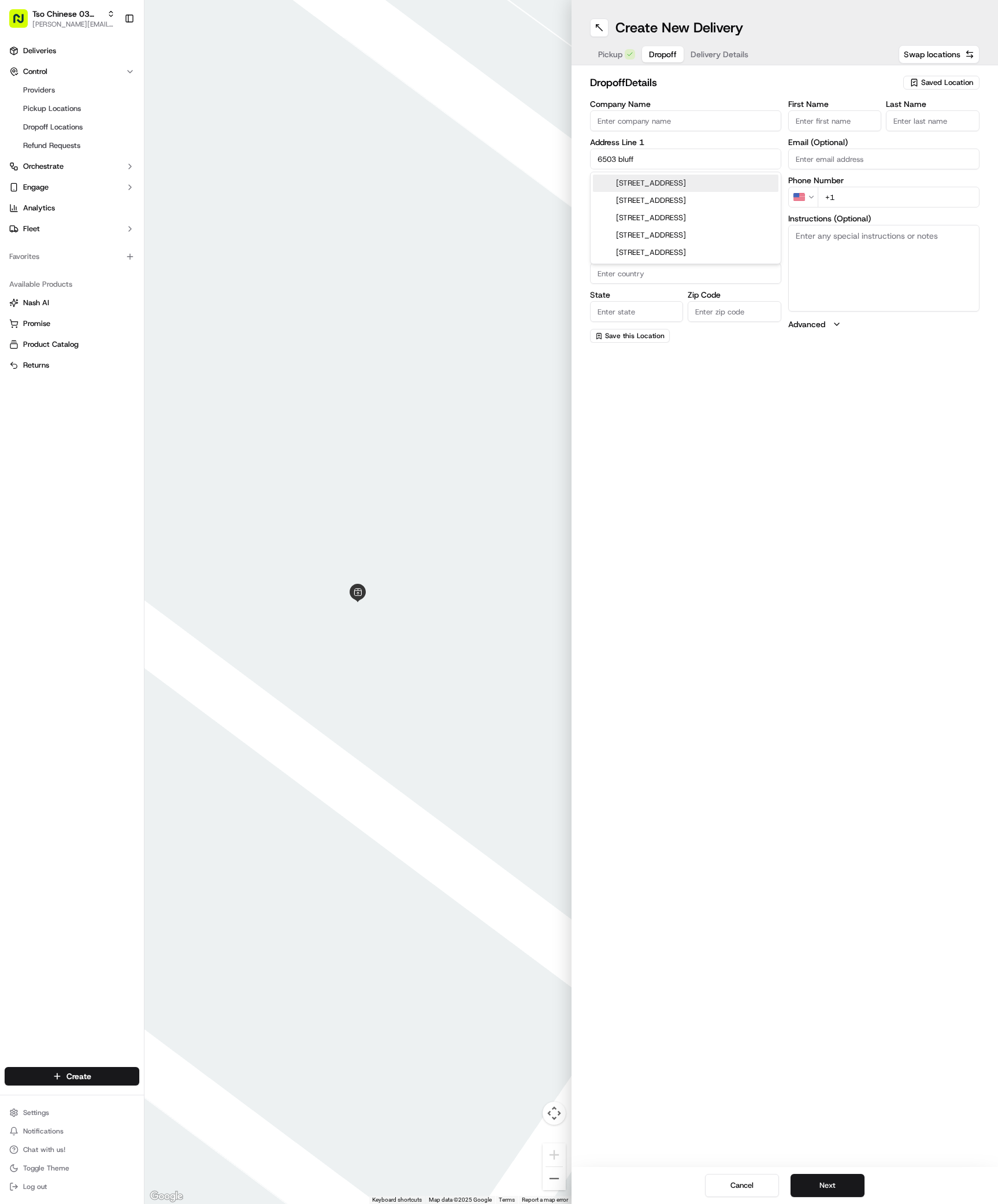
click at [679, 183] on div "[STREET_ADDRESS]" at bounding box center [685, 183] width 185 height 18
type input "[STREET_ADDRESS]"
type input "Austin"
type input "[GEOGRAPHIC_DATA]"
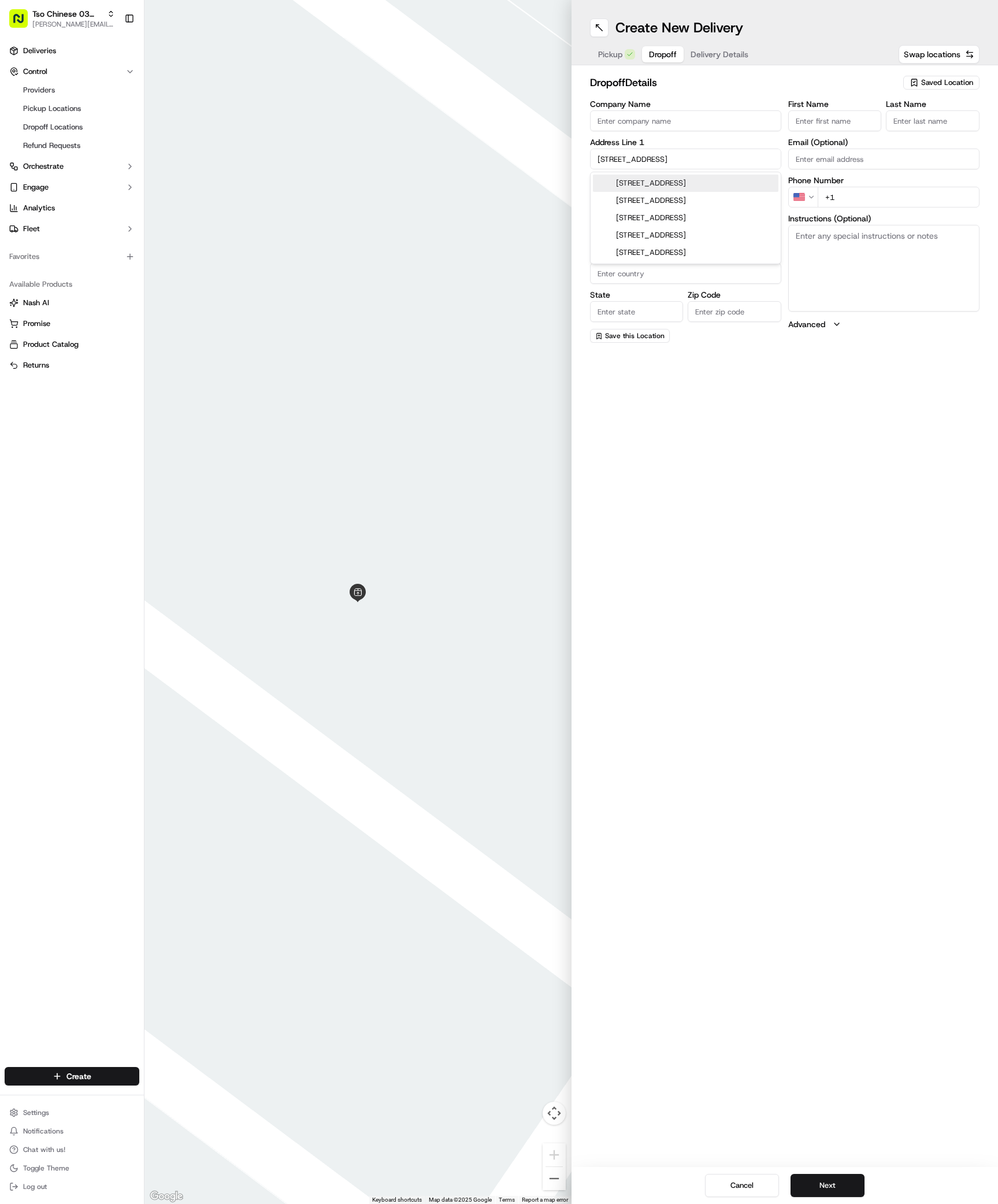
type input "78744"
type input "[STREET_ADDRESS]"
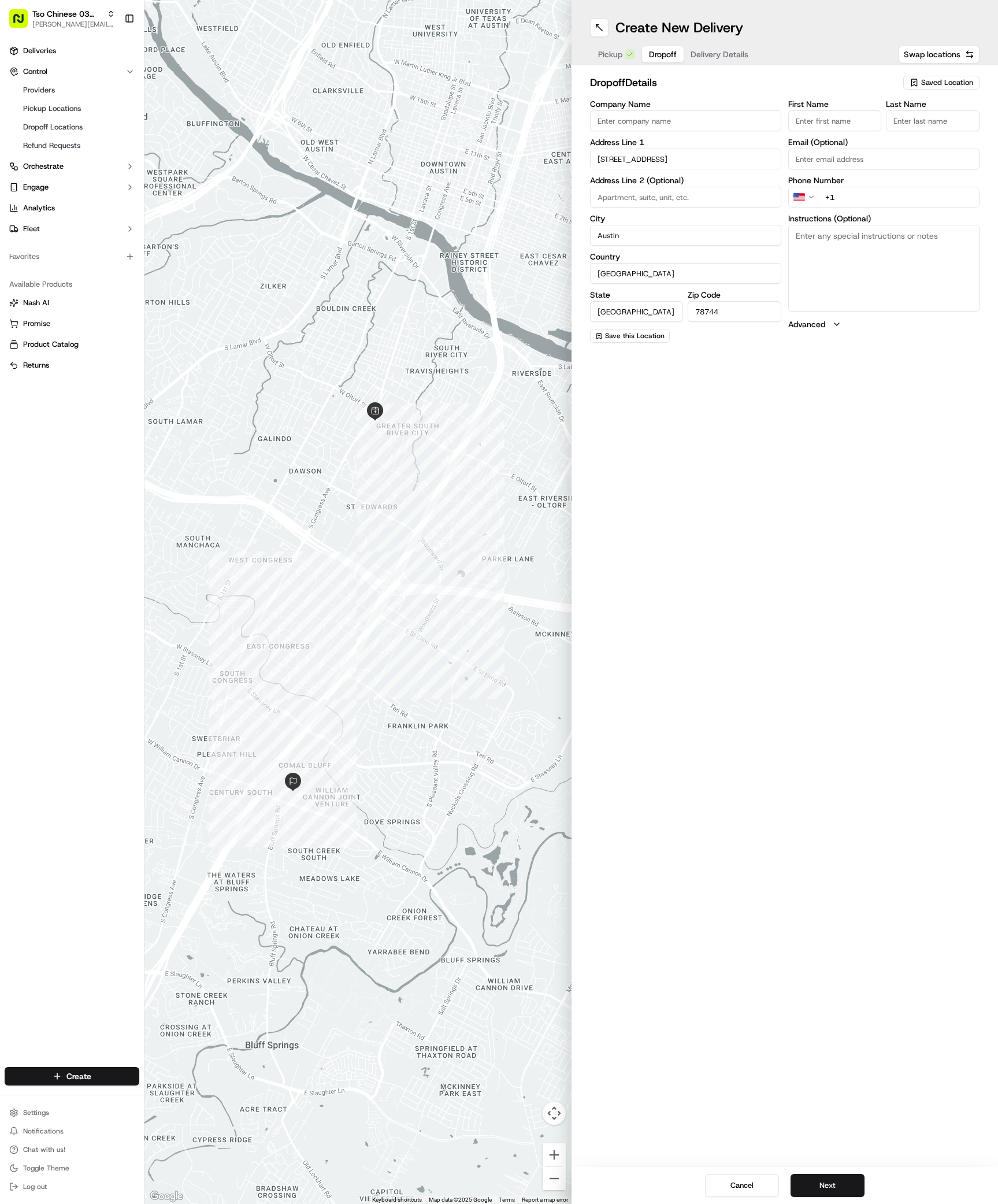
paste input "[PERSON_NAME]"
type input "[PERSON_NAME]"
type input "."
type input "[PHONE_NUMBER]"
click at [908, 281] on textarea "Instructions (Optional)" at bounding box center [883, 268] width 191 height 87
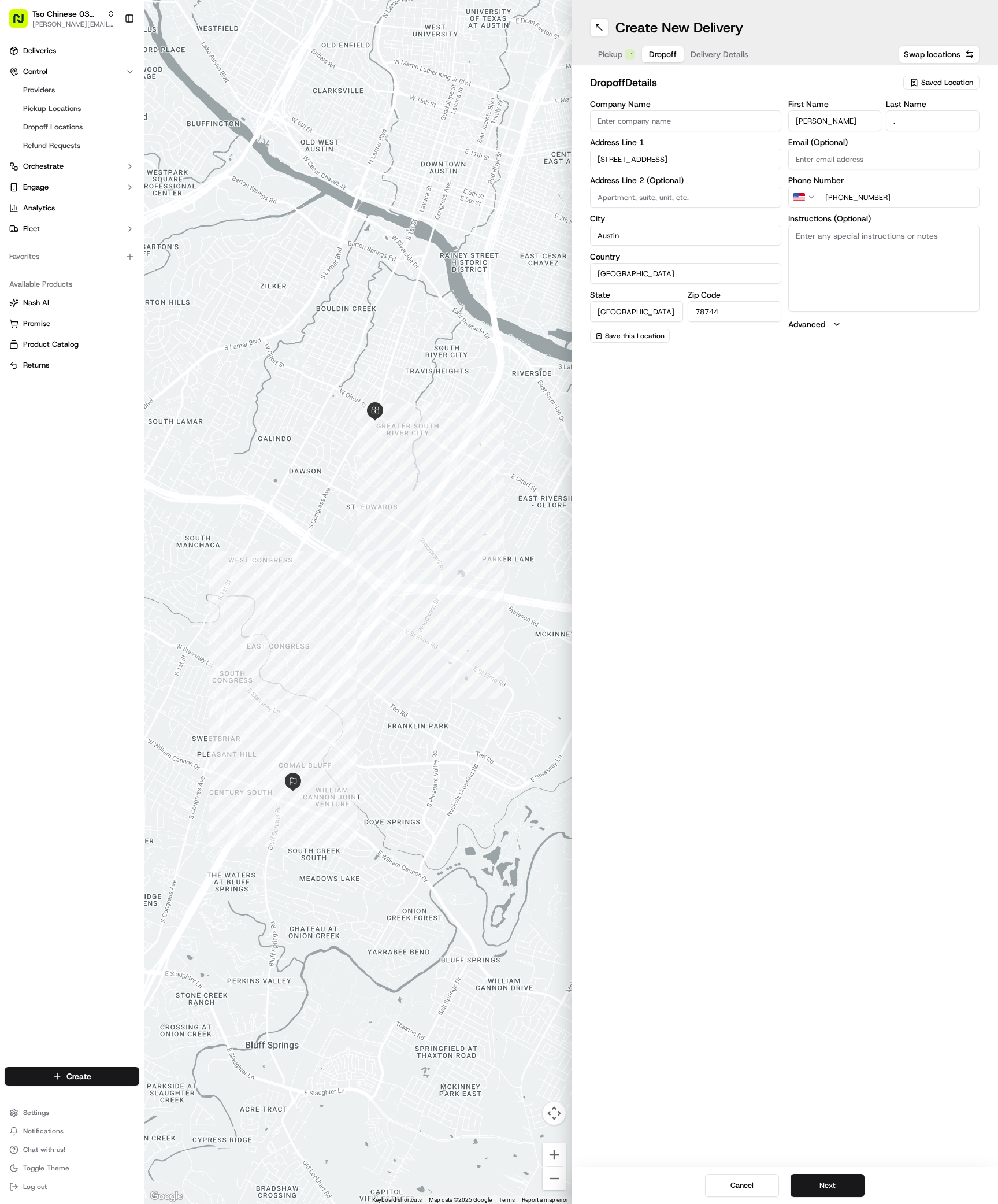
click at [862, 255] on textarea "Instructions (Optional)" at bounding box center [883, 268] width 191 height 87
paste textarea "Foxwood Apartments"
paste textarea "Apt 1302 on the bottom floor"
click at [874, 239] on textarea "Foxwood ApartmentsApt 1302 on the bottom floor" at bounding box center [883, 268] width 191 height 87
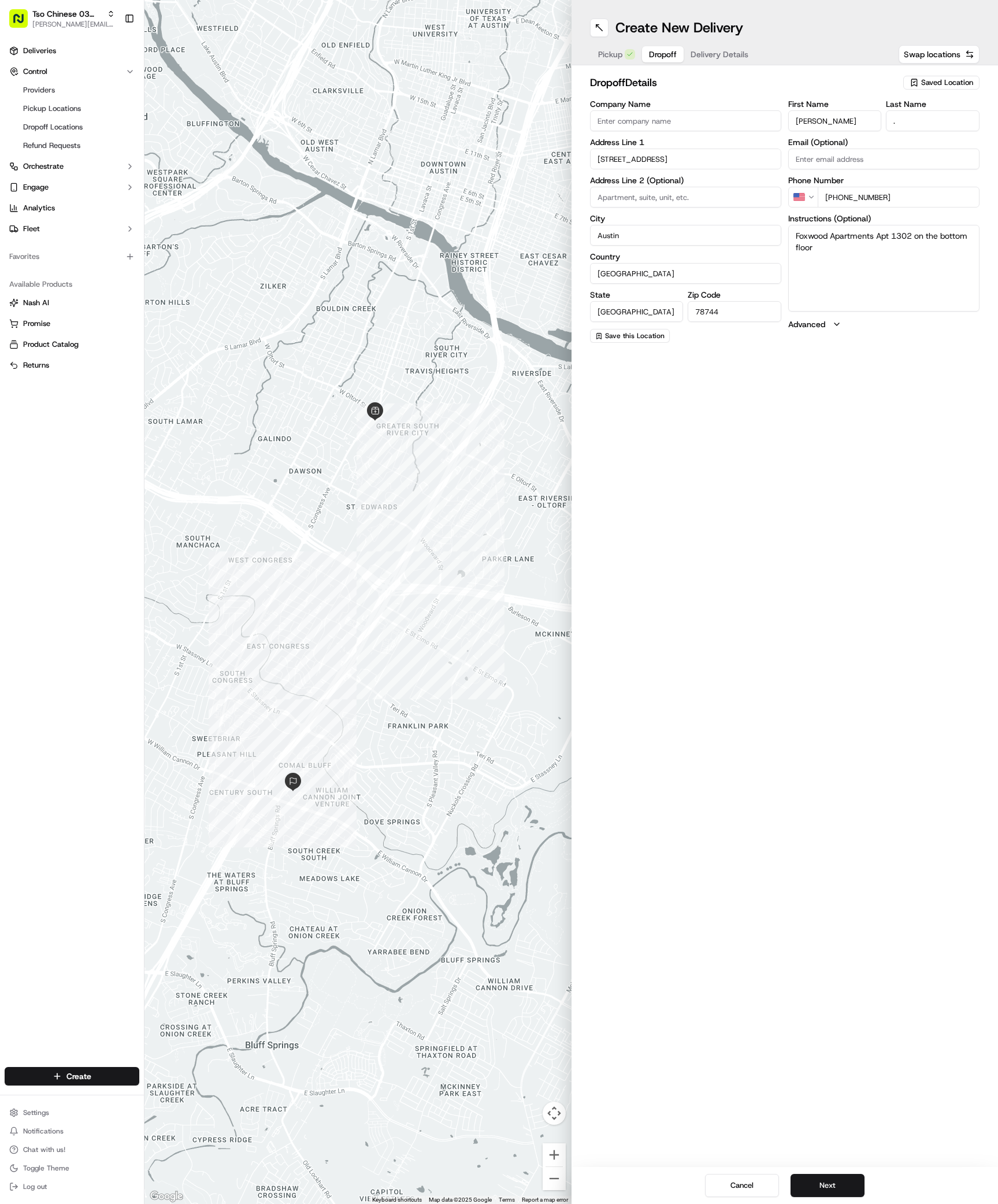
click at [870, 255] on textarea "Foxwood Apartments Apt 1302 on the bottom floor" at bounding box center [883, 268] width 191 height 87
paste textarea "Upon arrival go through the right side and keep straight Until the first left. …"
type textarea "Foxwood Apartments Apt 1302 on the bottom floor Upon arrival go through the rig…"
click at [842, 1174] on button "Next" at bounding box center [827, 1186] width 74 height 23
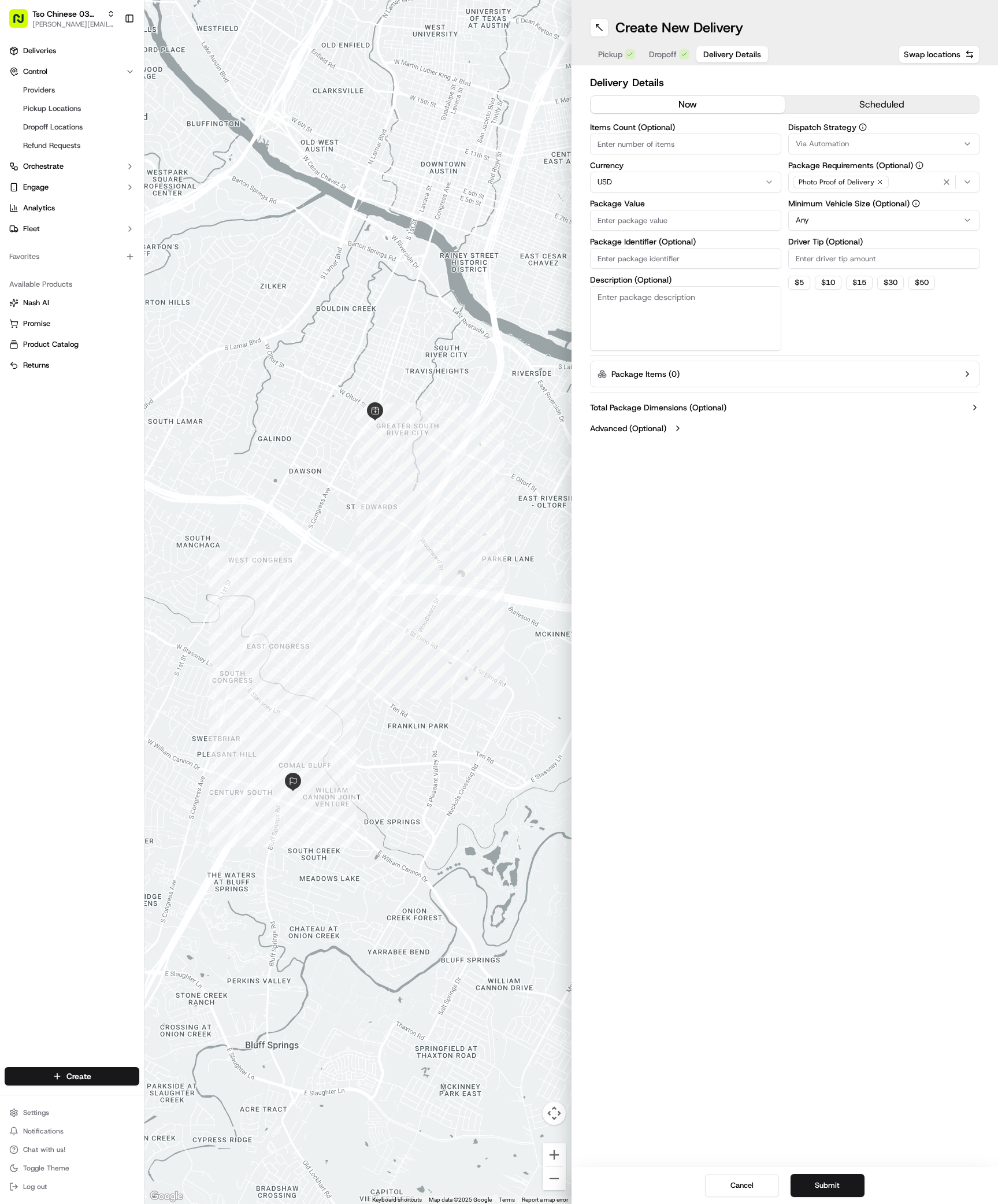
click at [812, 142] on span "Via Automation" at bounding box center [822, 144] width 53 height 11
click at [828, 205] on span "TsoCo Strategy" at bounding box center [878, 207] width 142 height 11
click at [803, 529] on html "Tso Chinese 03 TsoCo [PERSON_NAME][EMAIL_ADDRESS][DOMAIN_NAME] Toggle Sidebar D…" at bounding box center [499, 602] width 998 height 1204
click at [816, 259] on input "Driver Tip (Optional)" at bounding box center [883, 258] width 191 height 21
type input "2"
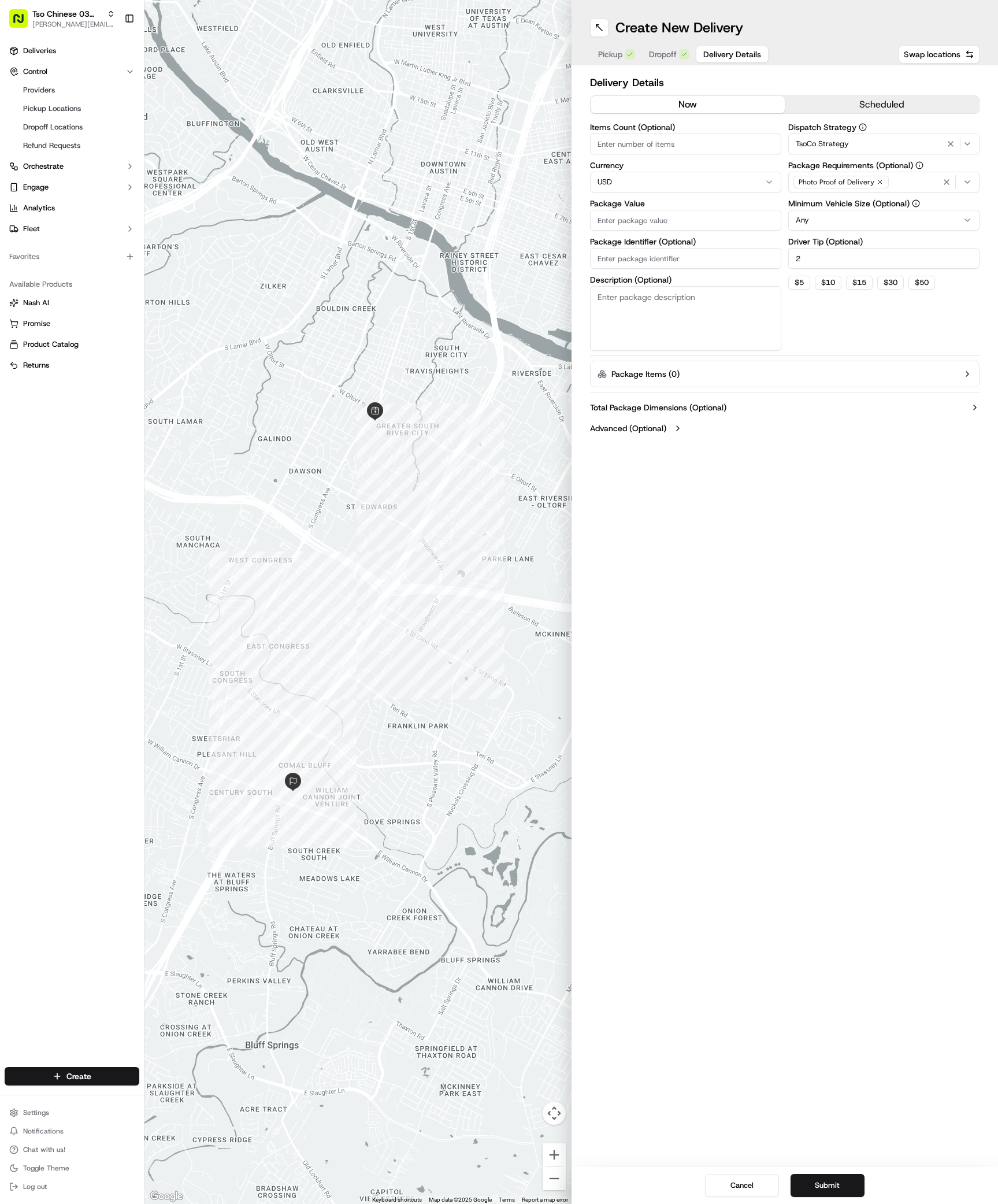
click at [632, 217] on input "Package Value" at bounding box center [685, 220] width 191 height 21
type input "36.64"
click at [652, 266] on input "Package Identifier (Optional)" at bounding box center [685, 258] width 191 height 21
paste input "5GJIOMN"
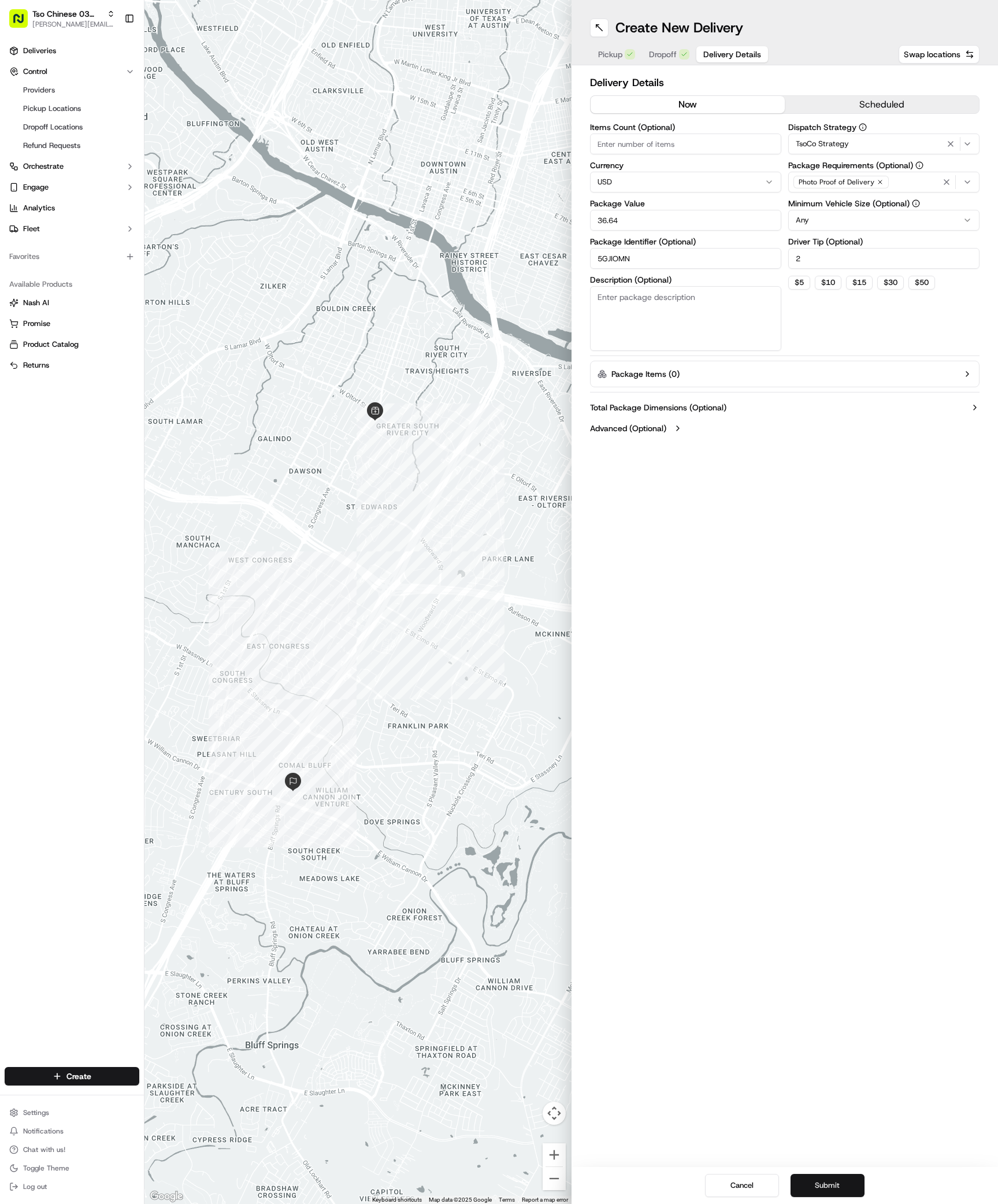
type input "5GJIOMN"
click at [821, 1183] on button "Submit" at bounding box center [827, 1186] width 74 height 23
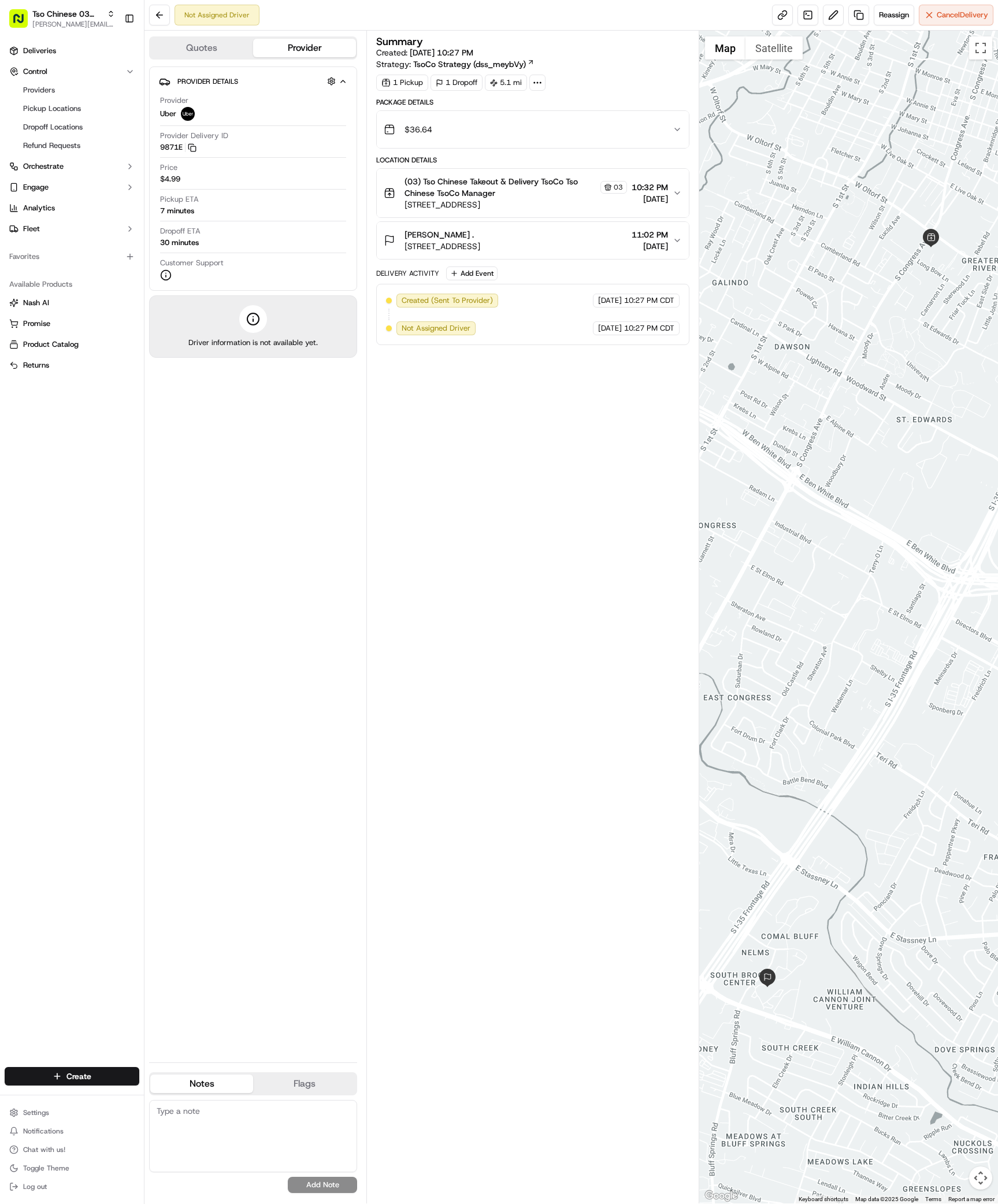
click at [67, 39] on div "Deliveries Control Providers Pickup Locations Dropoff Locations Refund Requests…" at bounding box center [72, 140] width 144 height 206
click at [67, 47] on link "Deliveries" at bounding box center [72, 51] width 135 height 18
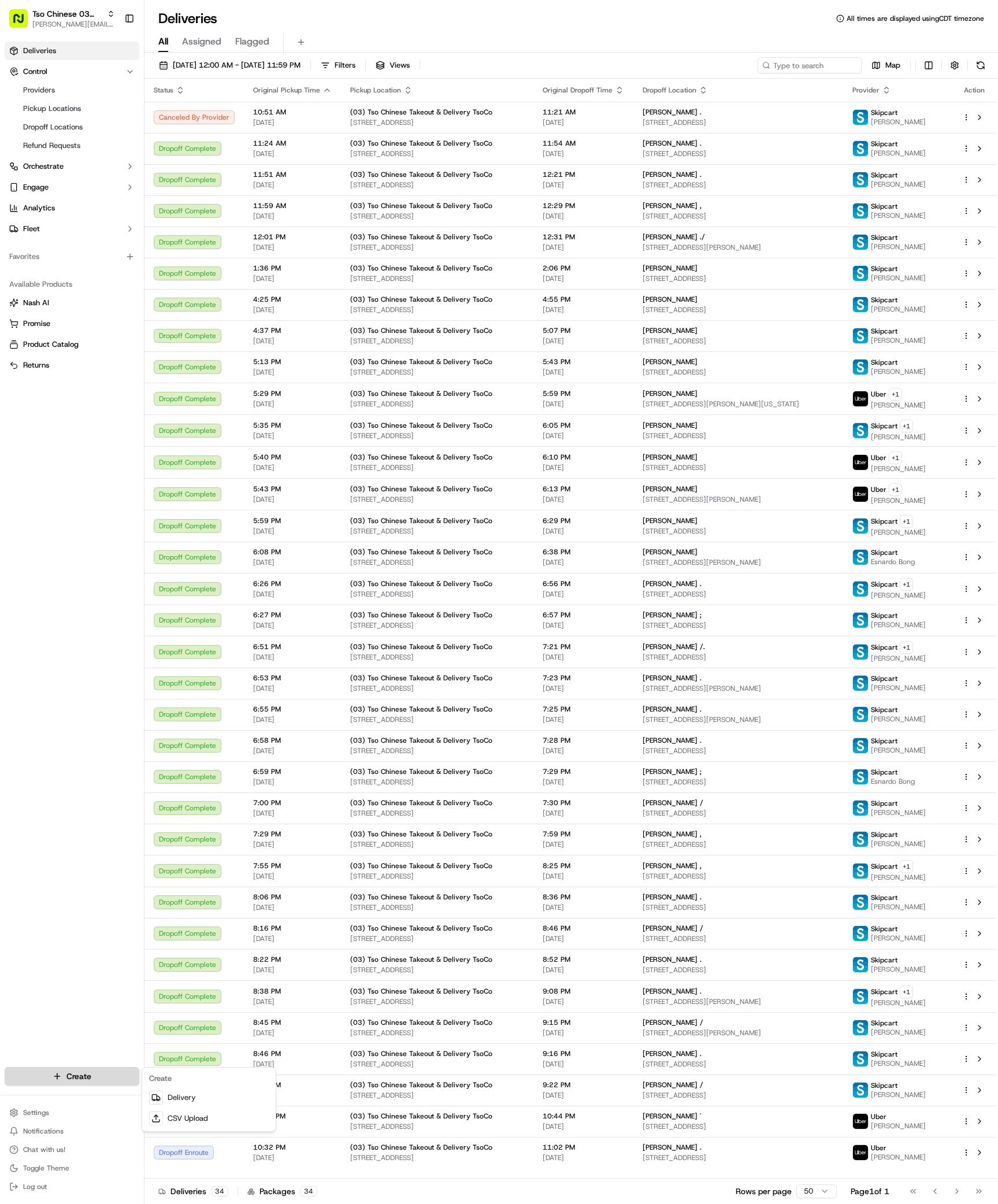
click at [67, 1081] on html "Tso Chinese 03 TsoCo [PERSON_NAME][EMAIL_ADDRESS][DOMAIN_NAME] Toggle Sidebar D…" at bounding box center [499, 602] width 998 height 1204
click at [214, 1107] on link "Delivery" at bounding box center [208, 1097] width 129 height 21
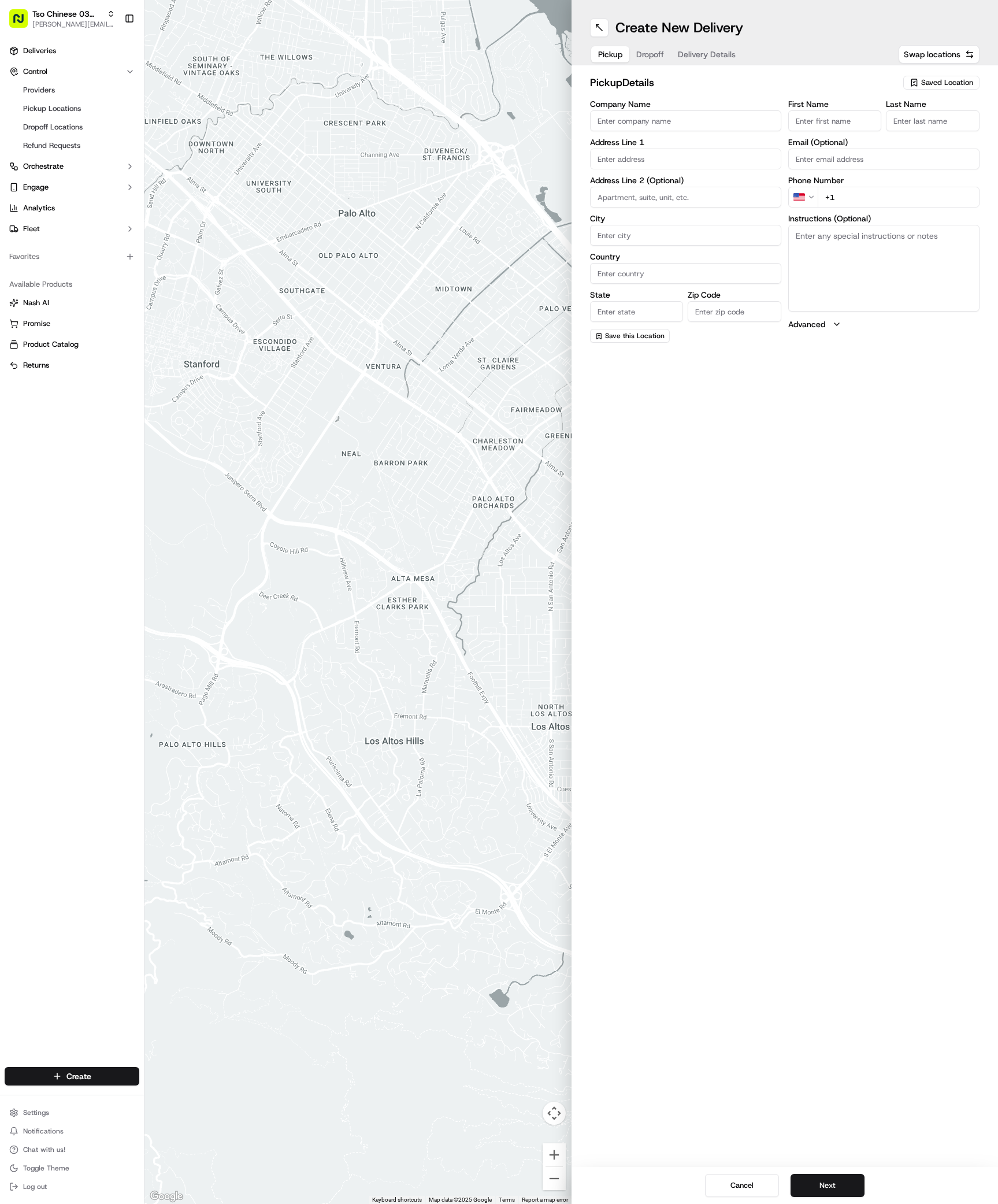
click at [944, 80] on span "Saved Location" at bounding box center [947, 83] width 52 height 11
click at [935, 123] on span "(03) Tso Chinese Takeout & Delivery TsoCo (03)" at bounding box center [921, 131] width 142 height 21
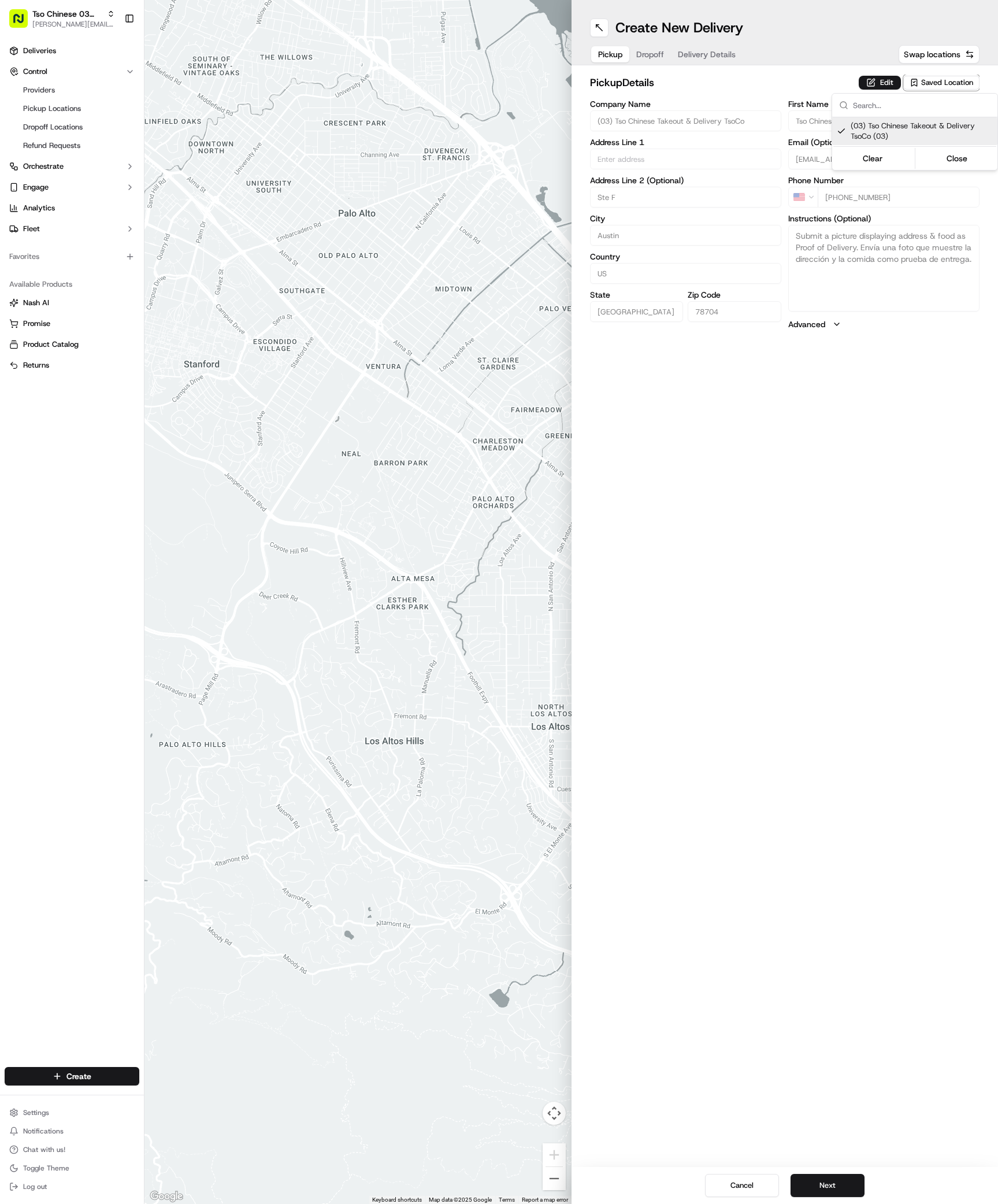
type input "(03) Tso Chinese Takeout & Delivery TsoCo"
type input "Ste F"
type input "Austin"
type input "US"
type input "[GEOGRAPHIC_DATA]"
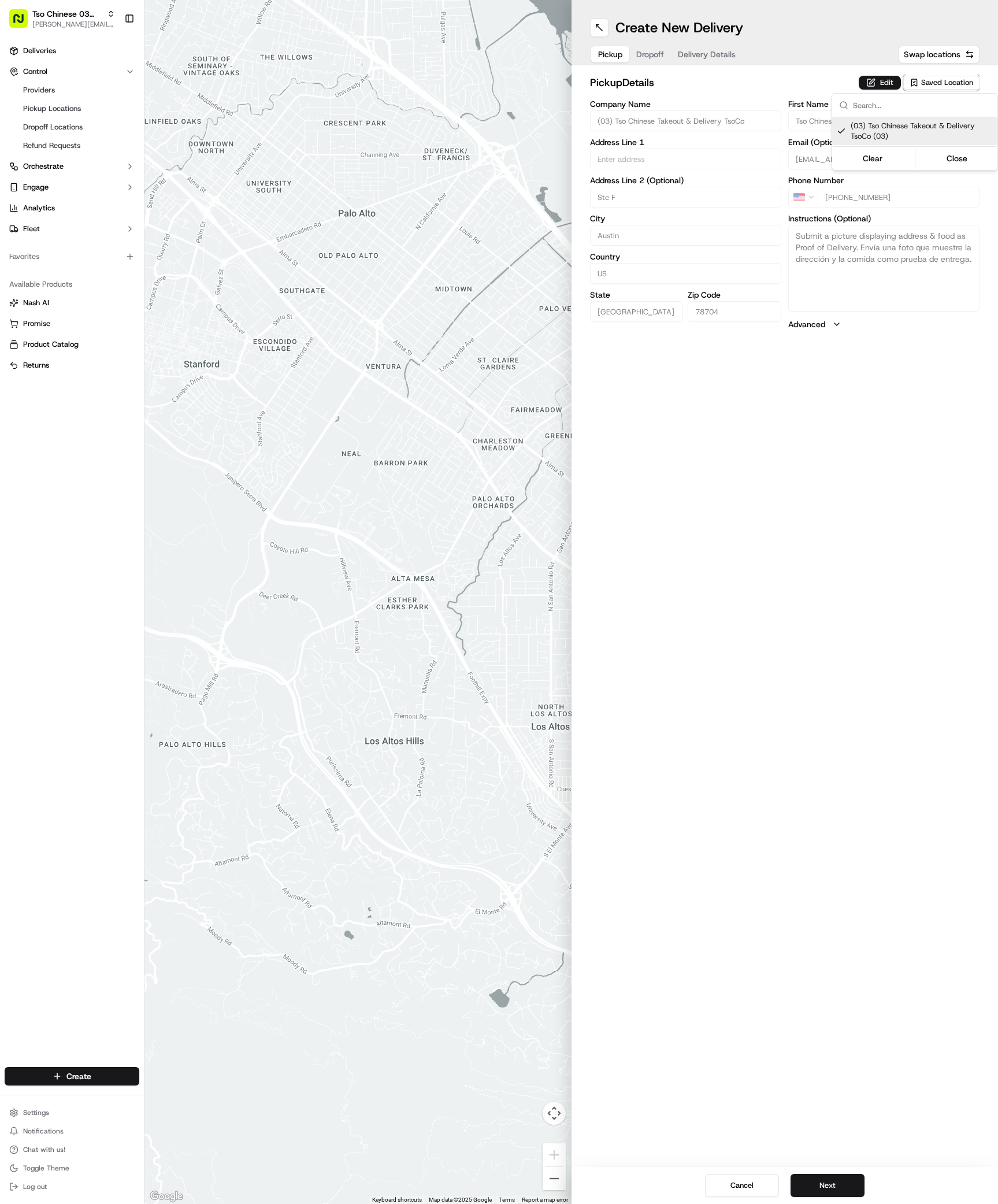
type input "78704"
type input "Tso Chinese"
type input "TsoCo Manager"
type input "[EMAIL_ADDRESS][DOMAIN_NAME]"
type input "[PHONE_NUMBER]"
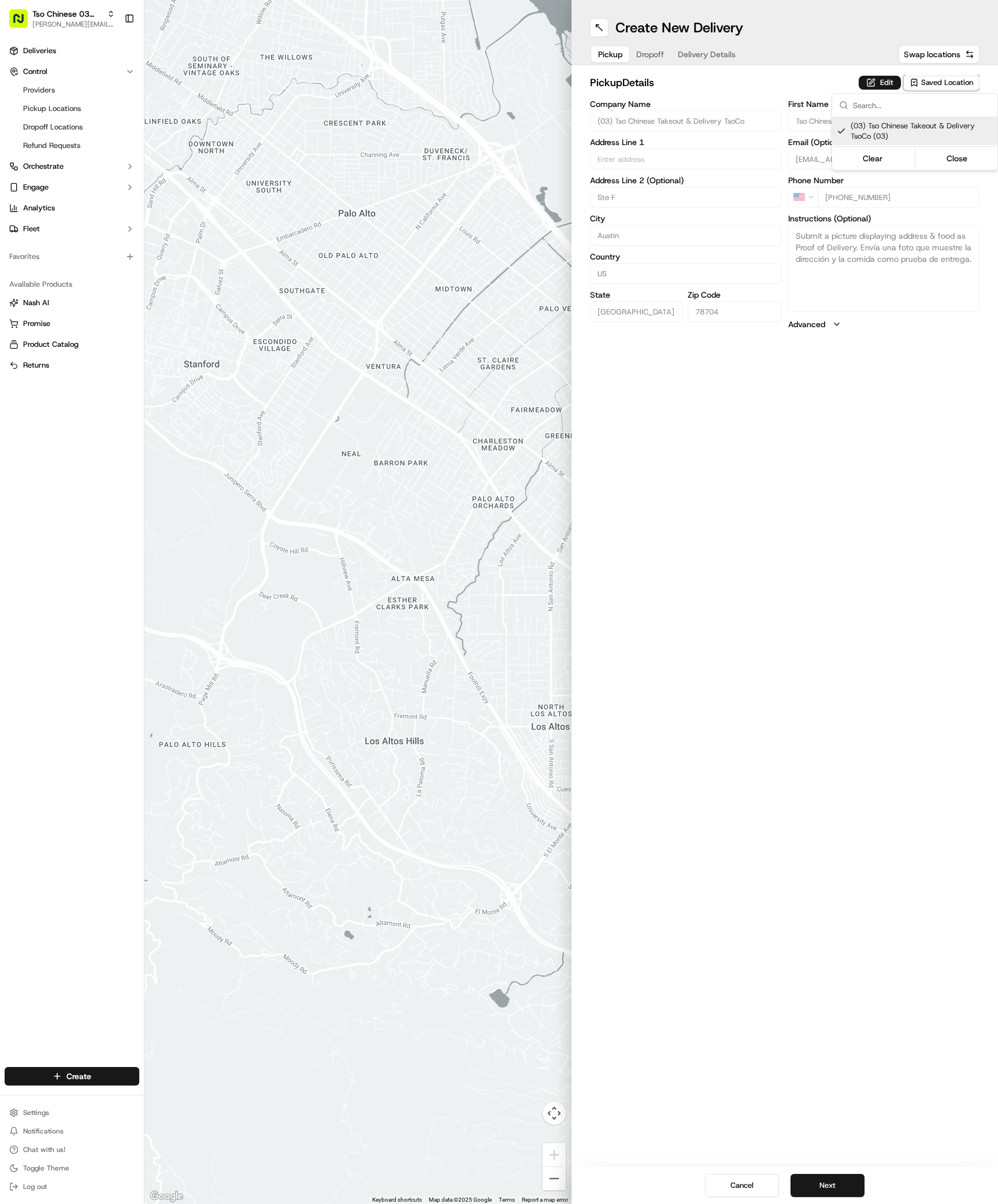
type textarea "Submit a picture displaying address & food as Proof of Delivery. Envía una foto…"
type input "[STREET_ADDRESS]"
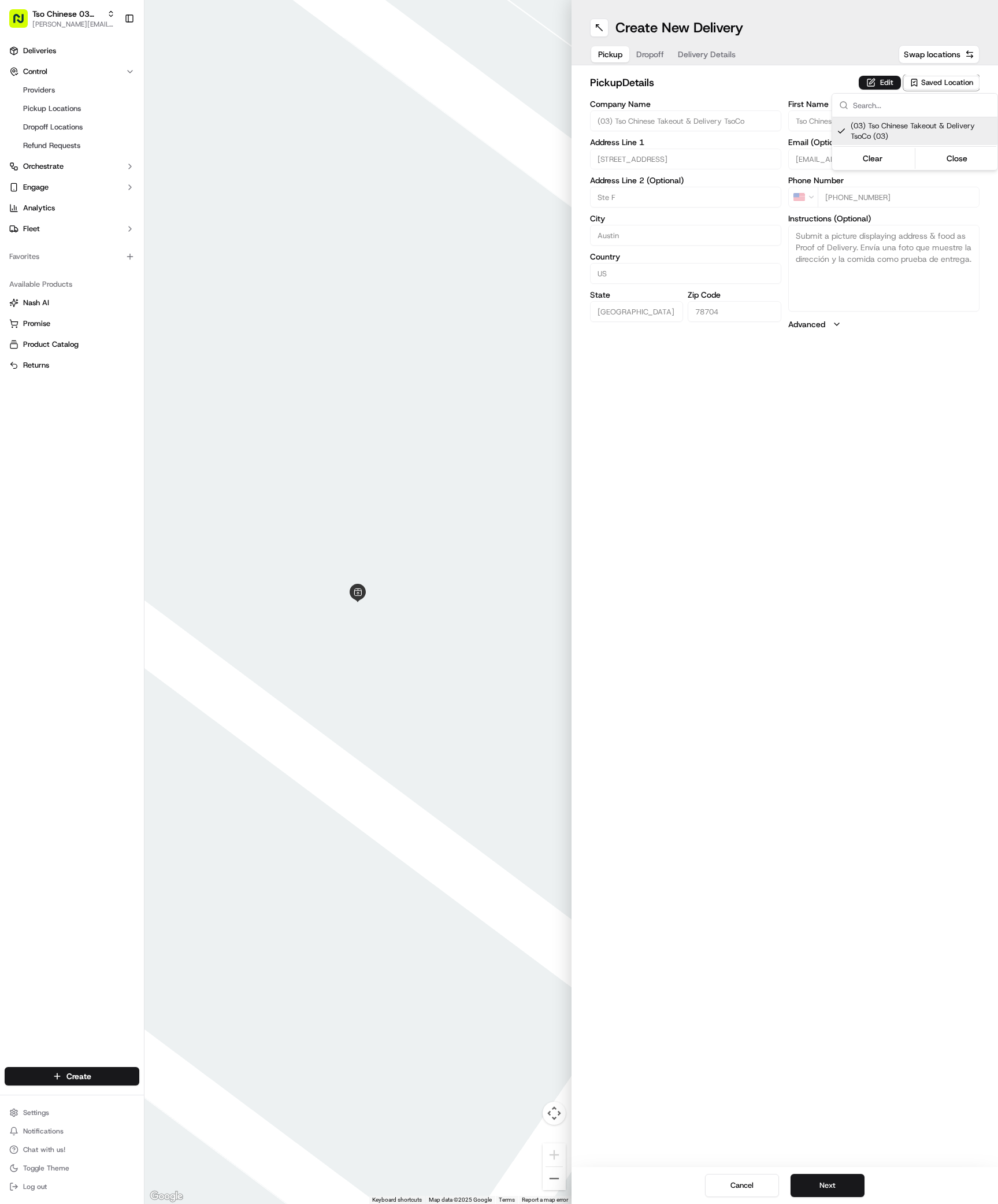
click at [816, 1175] on html "Tso Chinese 03 TsoCo [PERSON_NAME][EMAIL_ADDRESS][DOMAIN_NAME] Toggle Sidebar D…" at bounding box center [499, 602] width 998 height 1204
click at [816, 1179] on button "Next" at bounding box center [827, 1186] width 74 height 23
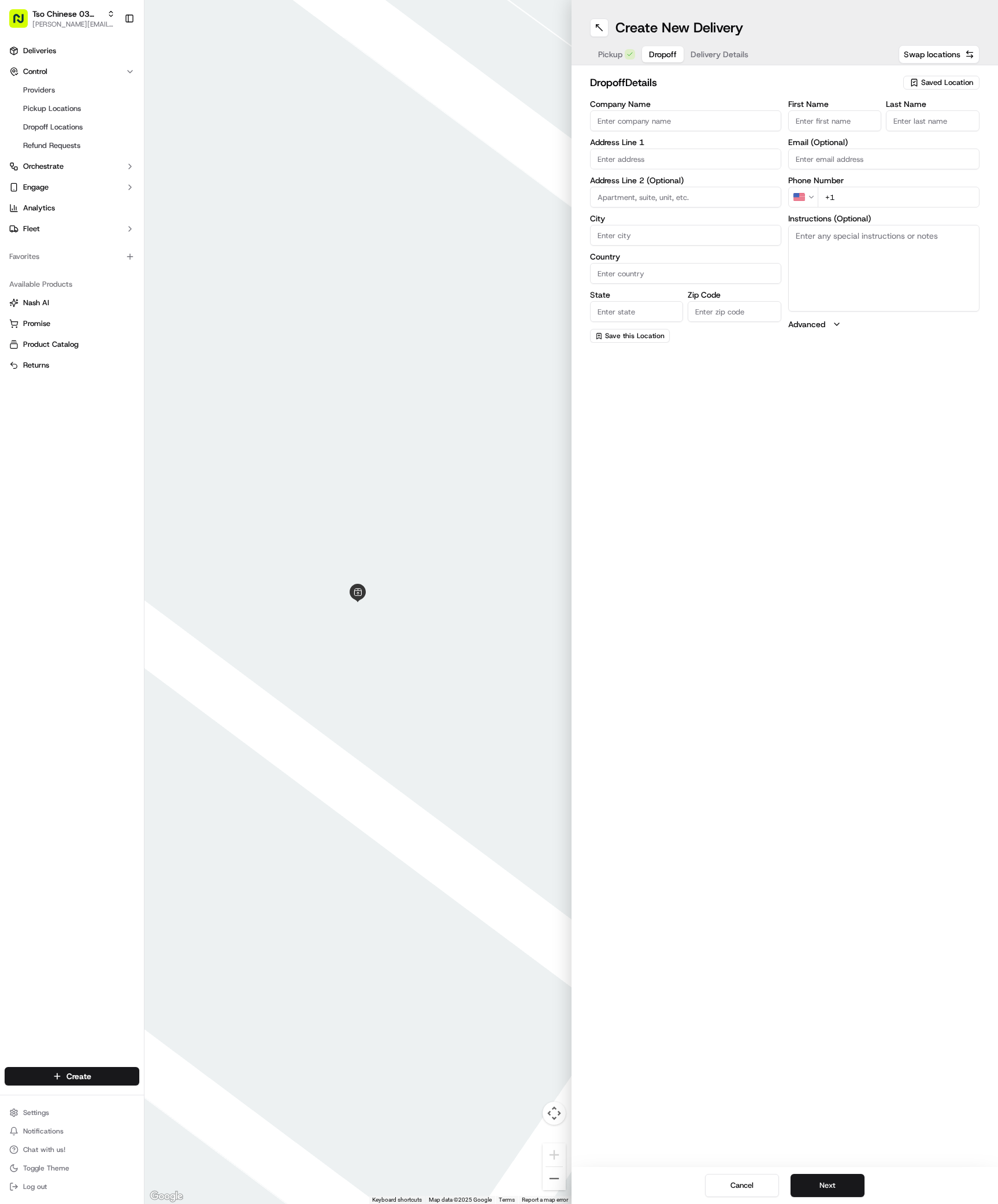
click at [637, 170] on div "Company Name Address Line 1 Address Line 2 (Optional) City Country State Zip Co…" at bounding box center [685, 221] width 191 height 243
click at [678, 177] on div "[STREET_ADDRESS]" at bounding box center [685, 183] width 185 height 18
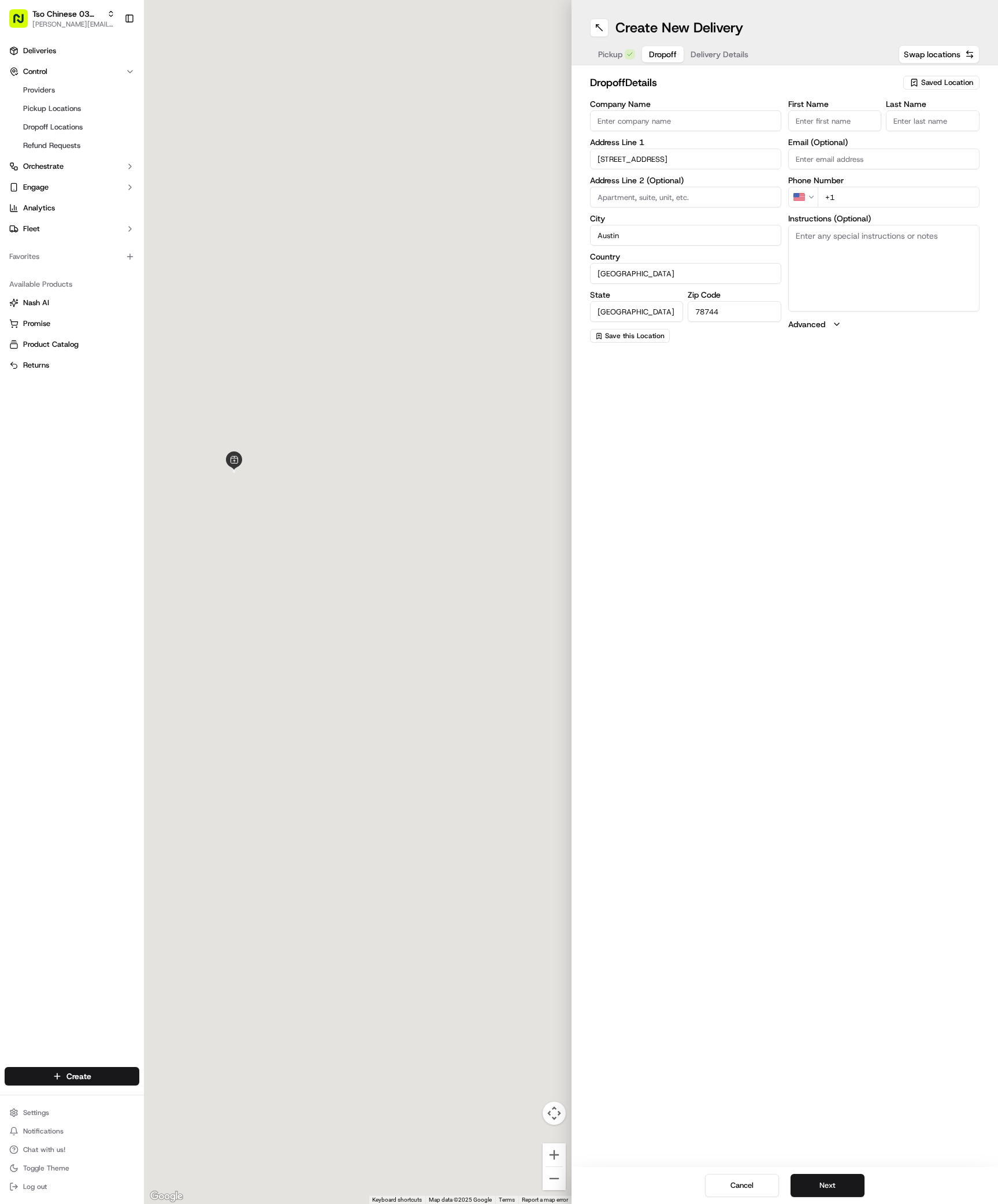
type input "[STREET_ADDRESS]"
type input "Austin"
type input "[GEOGRAPHIC_DATA]"
type input "78744"
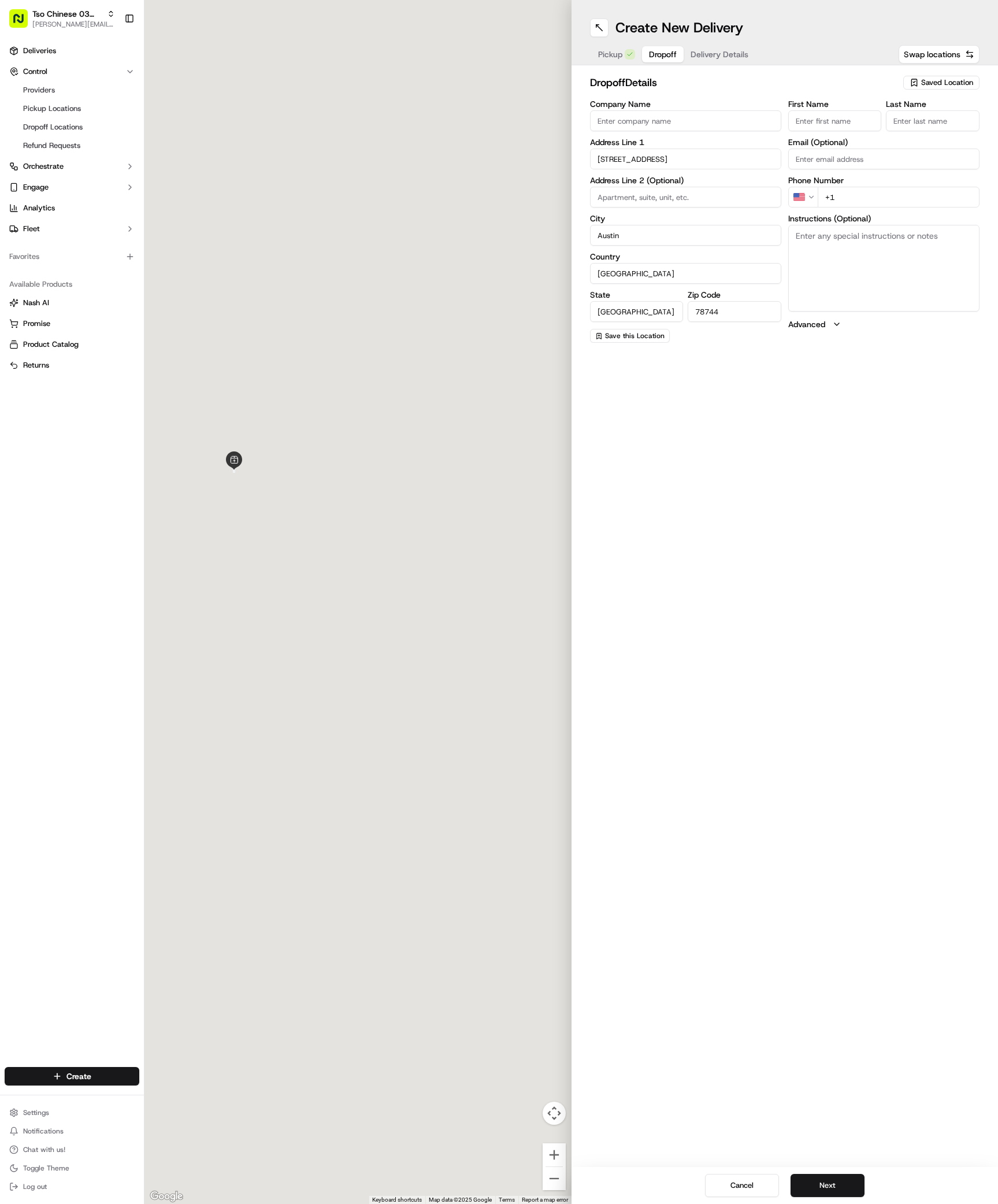
type input "[STREET_ADDRESS]"
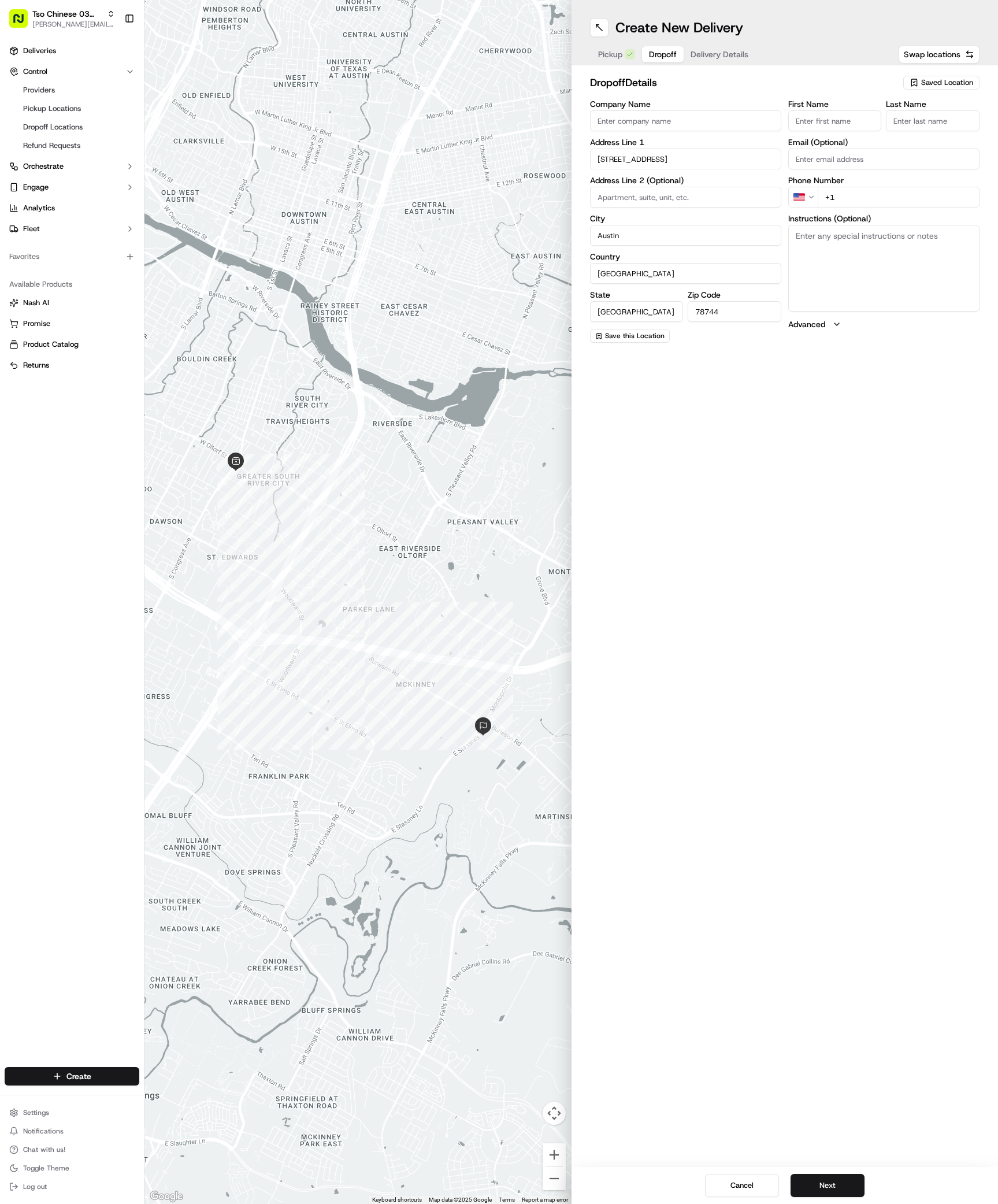
paste input "[PERSON_NAME]"
type input "[PERSON_NAME]"
click at [933, 109] on div "Last Name" at bounding box center [932, 115] width 94 height 31
type input "."
click at [889, 199] on div "Phone Number US +1" at bounding box center [883, 192] width 191 height 31
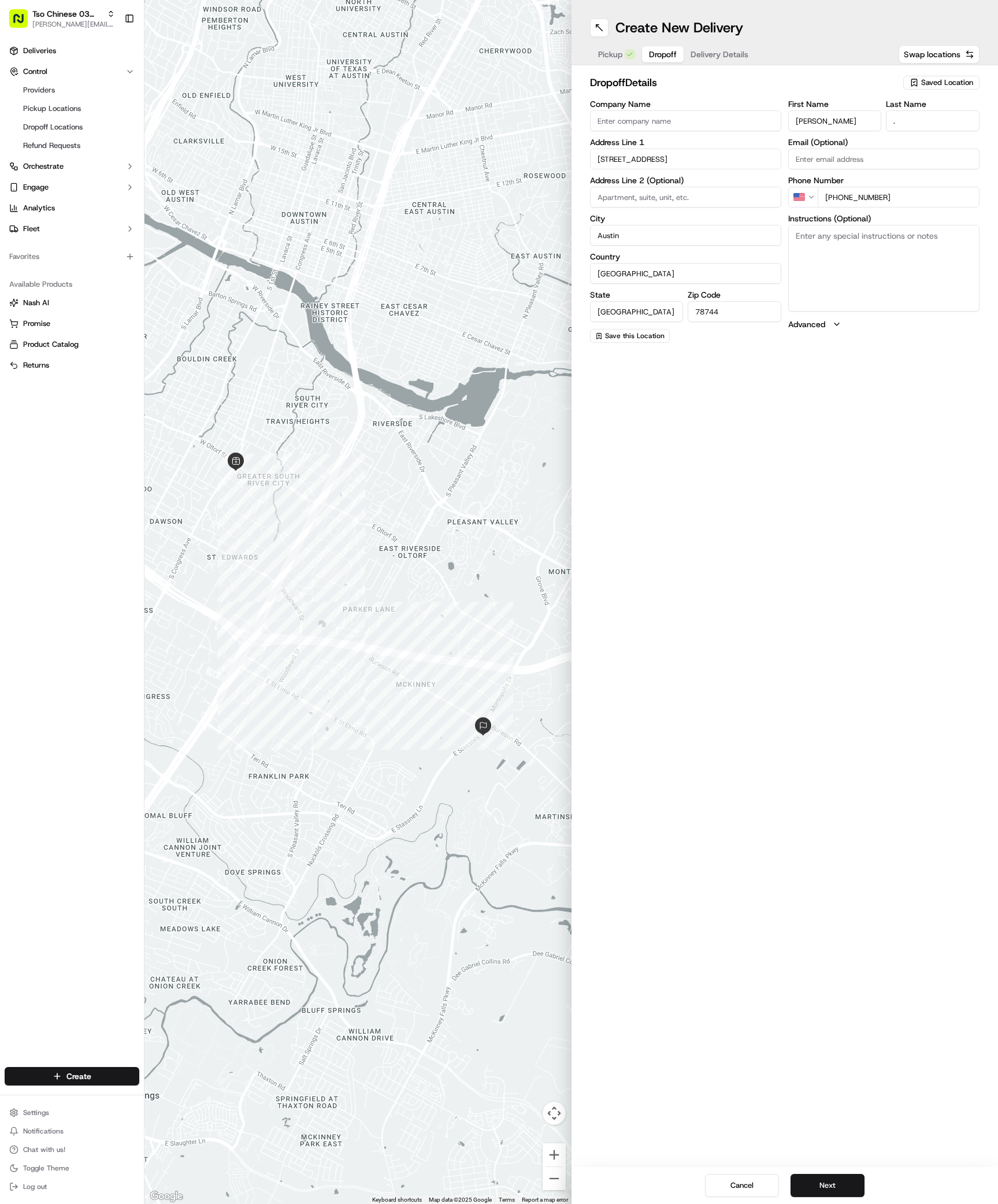
type input "[PHONE_NUMBER]"
click at [878, 251] on textarea "Instructions (Optional)" at bounding box center [883, 268] width 191 height 87
paste textarea "Avomo"
paste textarea "Please text or call me [PHONE_NUMBER] to meet me at security. Please do not dri…"
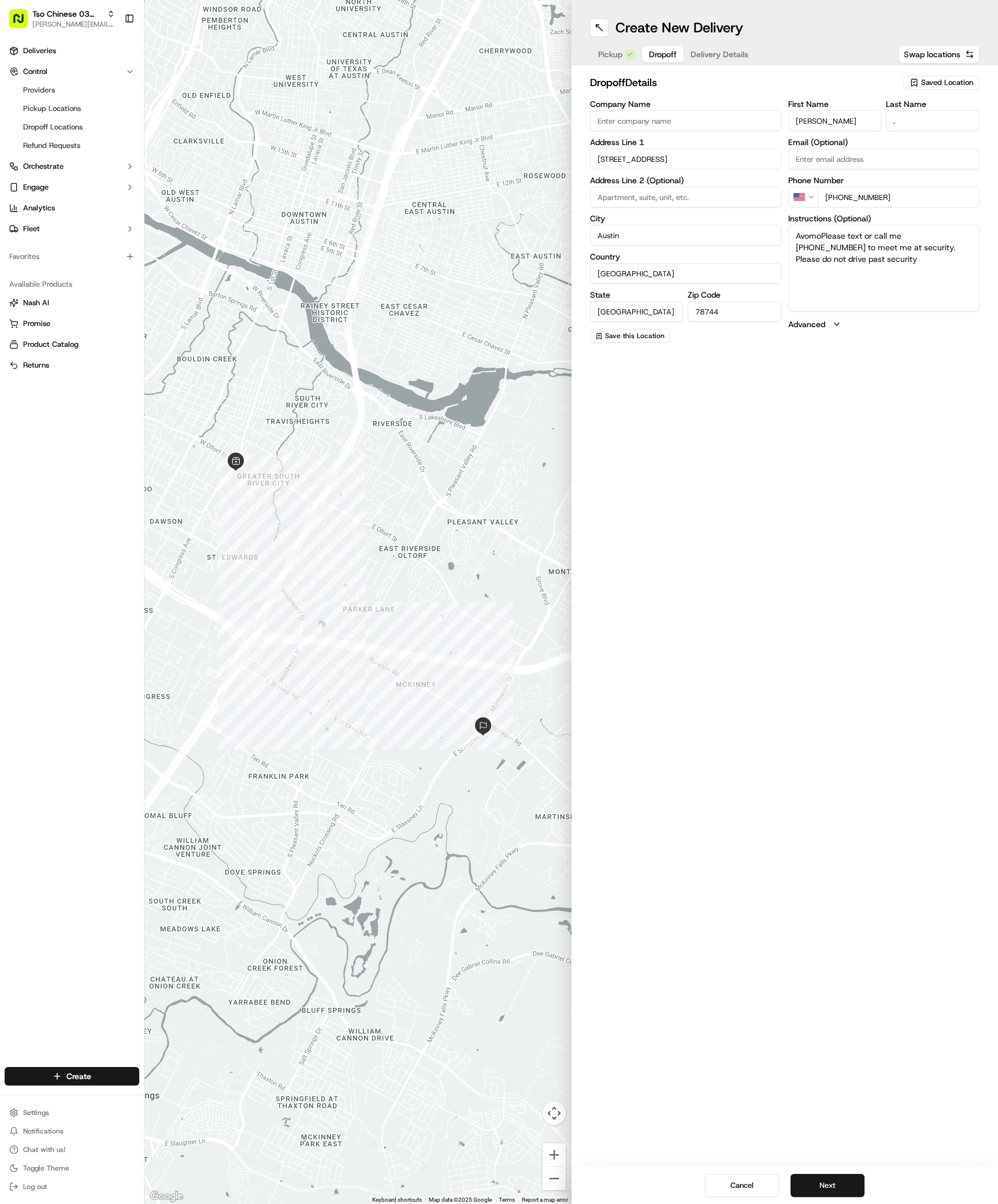
click at [819, 229] on textarea "AvomoPlease text or call me [PHONE_NUMBER] to meet me at security. Please do no…" at bounding box center [883, 268] width 191 height 87
click at [822, 236] on textarea "AvomoPlease text or call me [PHONE_NUMBER] to meet me at security. Please do no…" at bounding box center [883, 268] width 191 height 87
type textarea "Avomo Please text or call me [PHONE_NUMBER] to meet me at security. Please do n…"
click at [824, 1176] on button "Next" at bounding box center [827, 1186] width 74 height 23
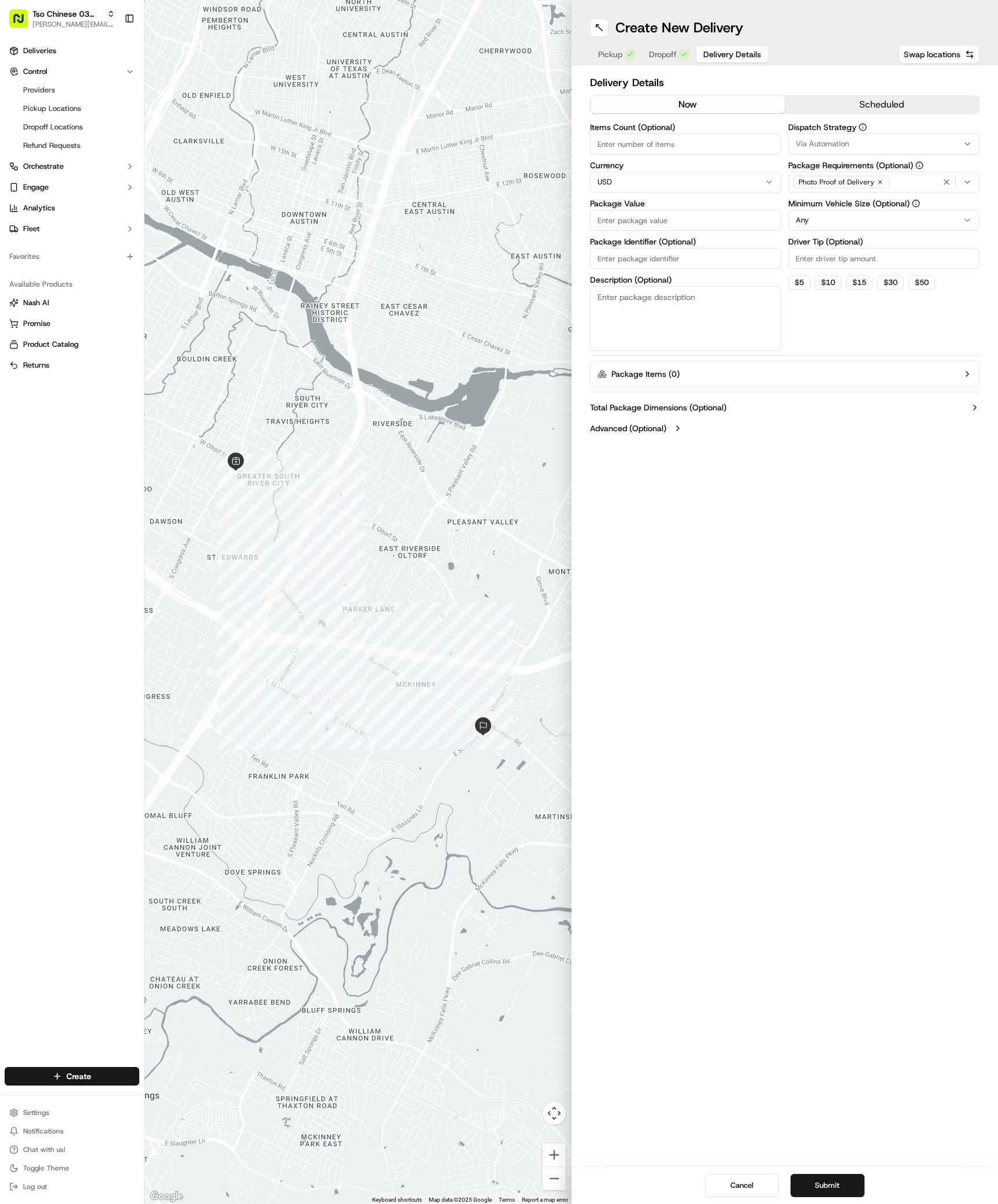
click at [816, 142] on span "Via Automation" at bounding box center [822, 144] width 53 height 11
click at [822, 202] on span "TsoCo Strategy" at bounding box center [878, 207] width 142 height 11
drag, startPoint x: 788, startPoint y: 416, endPoint x: 788, endPoint y: 293, distance: 123.0
click at [788, 416] on html "Tso Chinese 03 TsoCo [PERSON_NAME][EMAIL_ADDRESS][DOMAIN_NAME] Toggle Sidebar D…" at bounding box center [499, 602] width 998 height 1204
click at [833, 244] on label "Driver Tip (Optional)" at bounding box center [883, 242] width 191 height 8
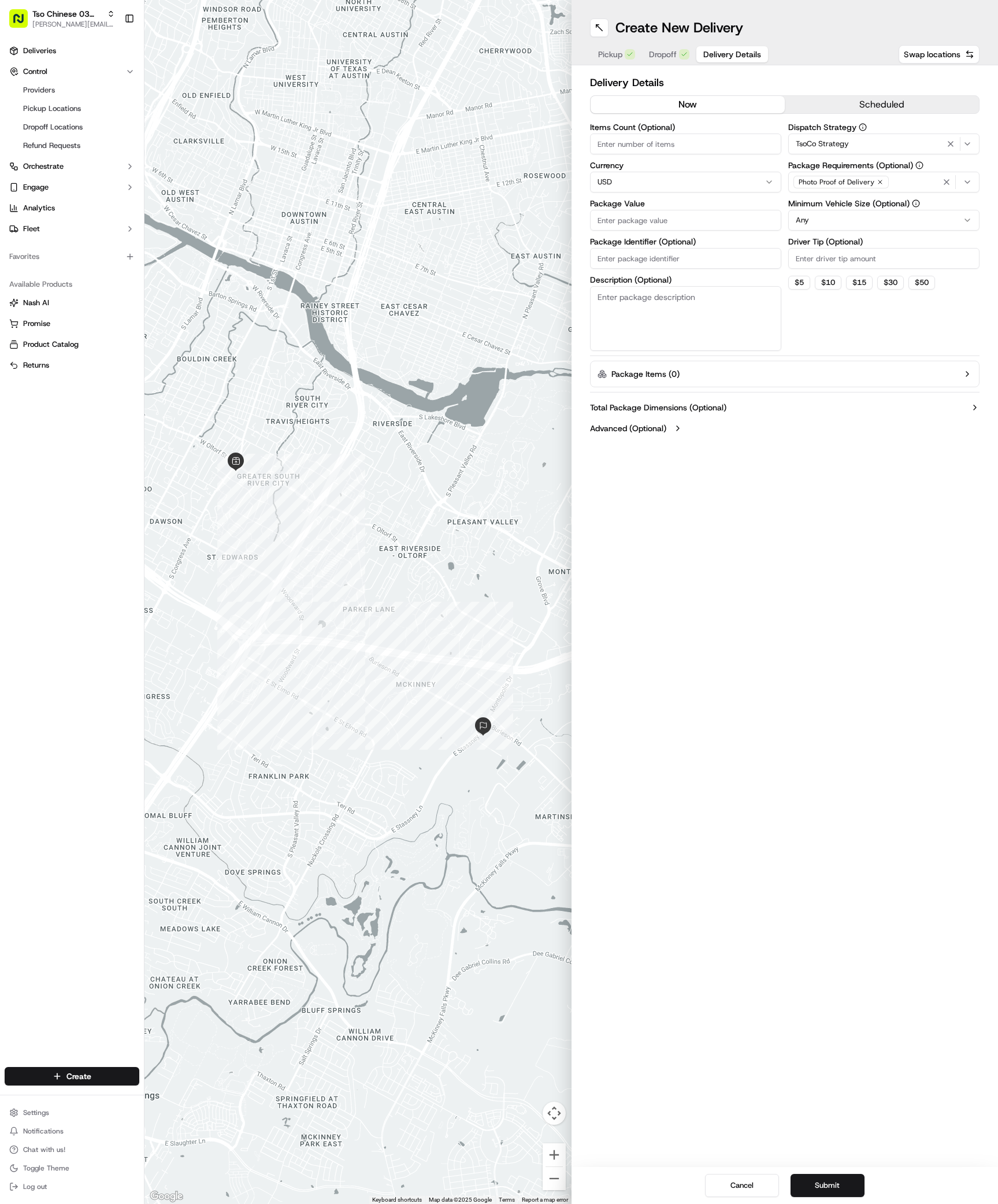
click at [833, 248] on input "Driver Tip (Optional)" at bounding box center [883, 258] width 191 height 21
click at [833, 253] on input "Driver Tip (Optional)" at bounding box center [883, 258] width 191 height 21
type input "2"
click at [684, 202] on label "Package Value" at bounding box center [685, 203] width 191 height 8
click at [684, 210] on input "Package Value" at bounding box center [685, 220] width 191 height 21
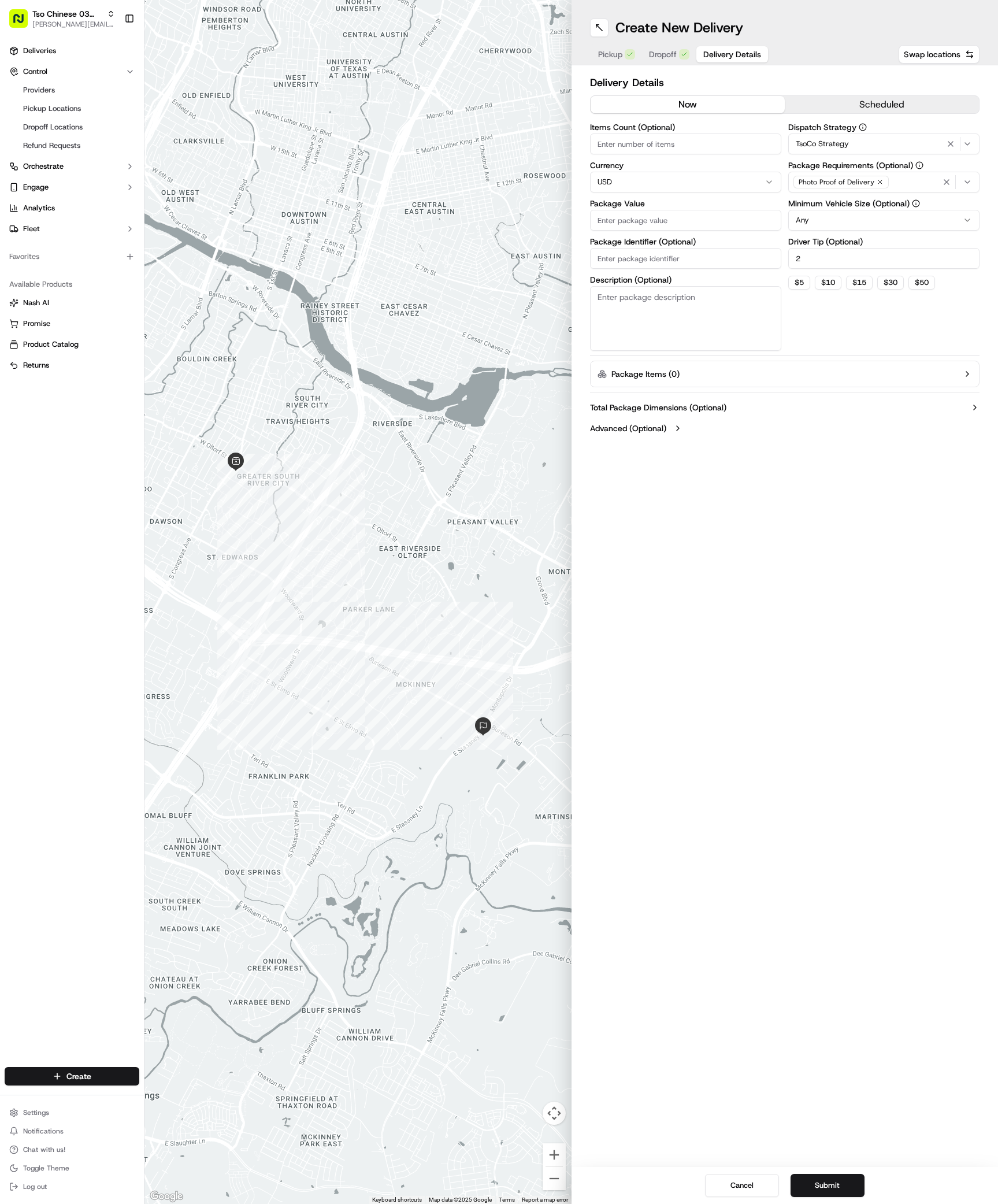
click at [684, 222] on input "Package Value" at bounding box center [685, 220] width 191 height 21
type input "29.12"
click at [658, 255] on input "Package Identifier (Optional)" at bounding box center [685, 258] width 191 height 21
paste input "HCYYEBZ"
type input "HCYYEBZ"
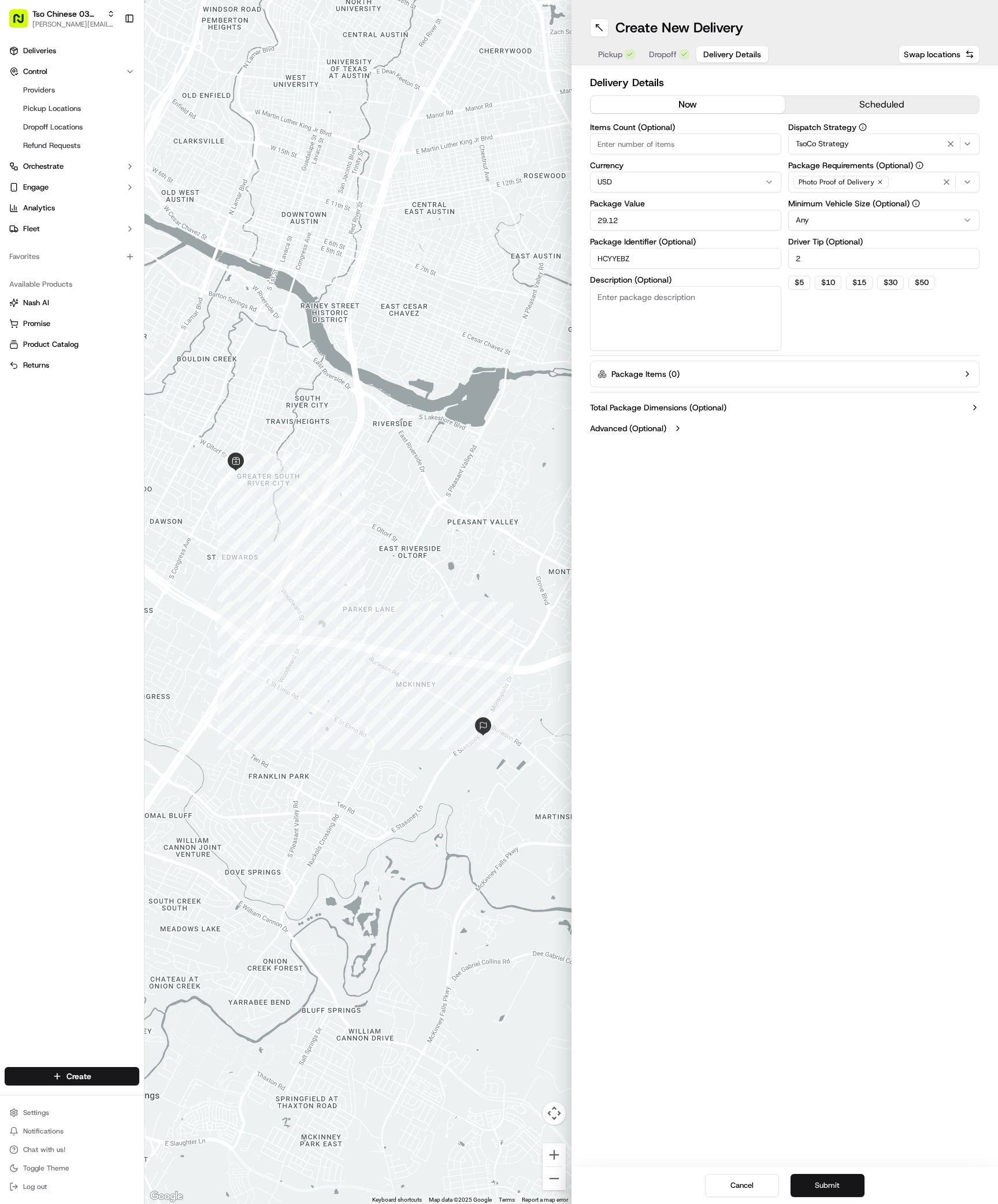
click at [836, 1183] on button "Submit" at bounding box center [827, 1186] width 74 height 23
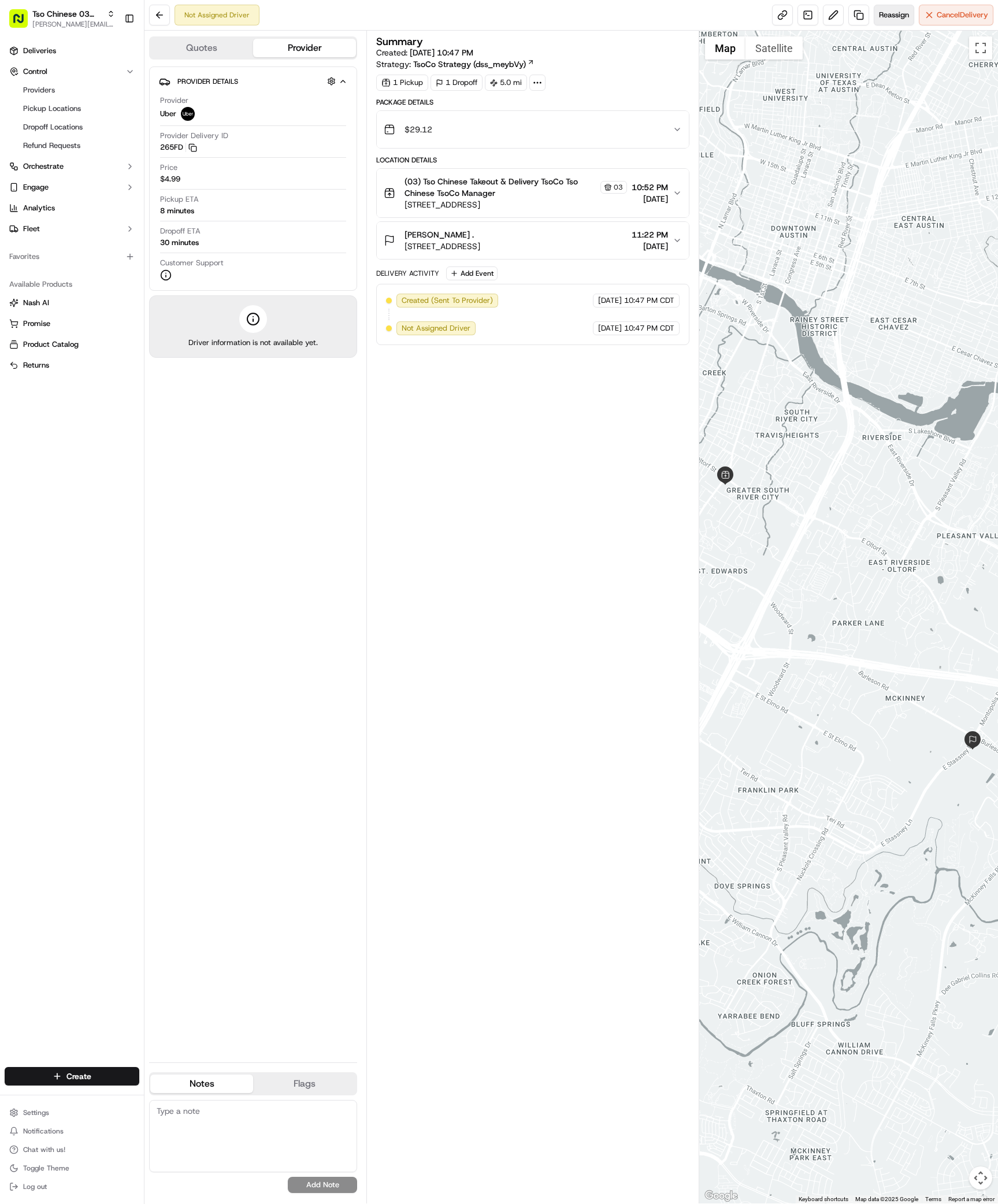
click at [885, 21] on button "Reassign" at bounding box center [894, 15] width 41 height 21
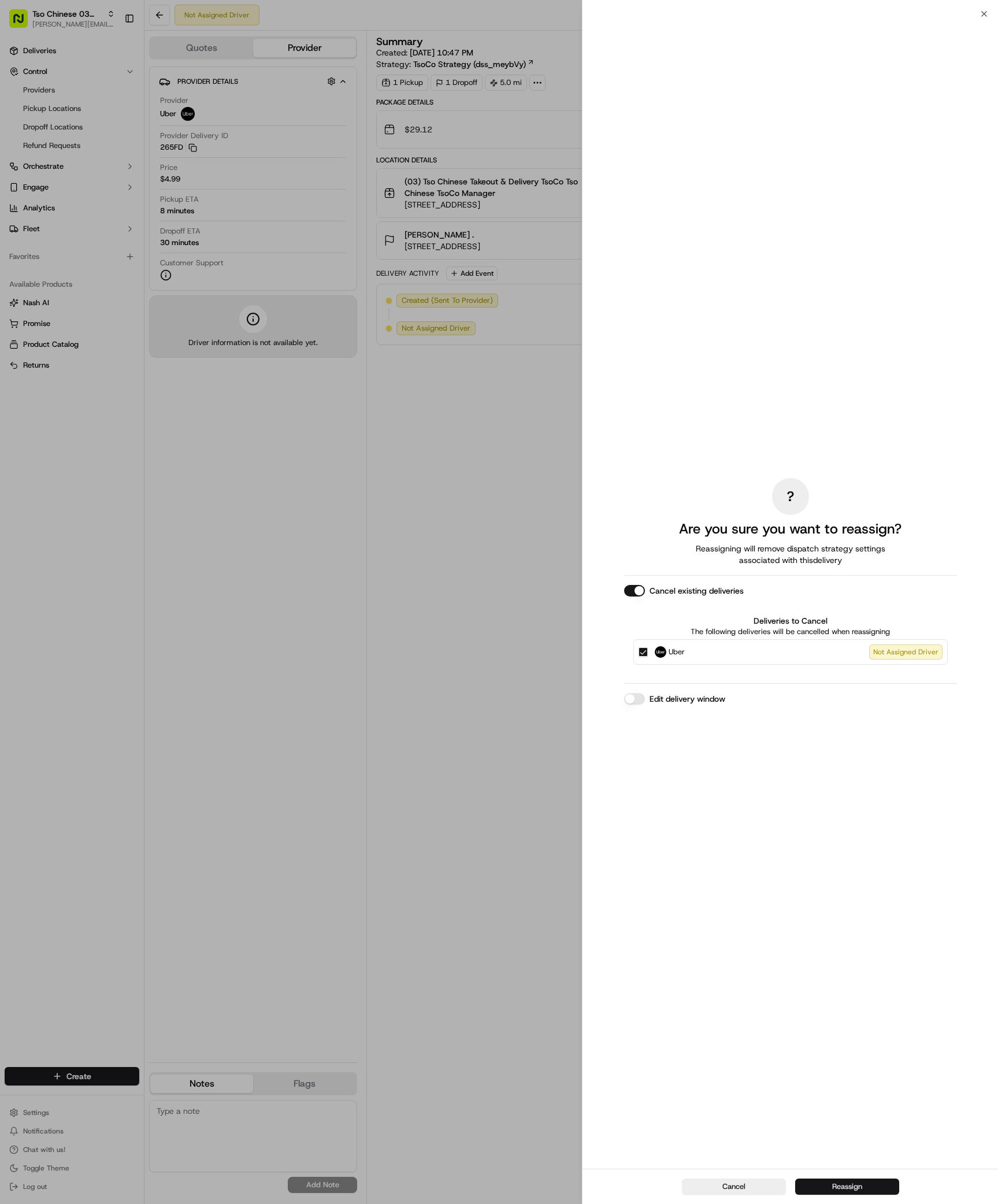
click at [828, 1189] on button "Reassign" at bounding box center [847, 1186] width 104 height 16
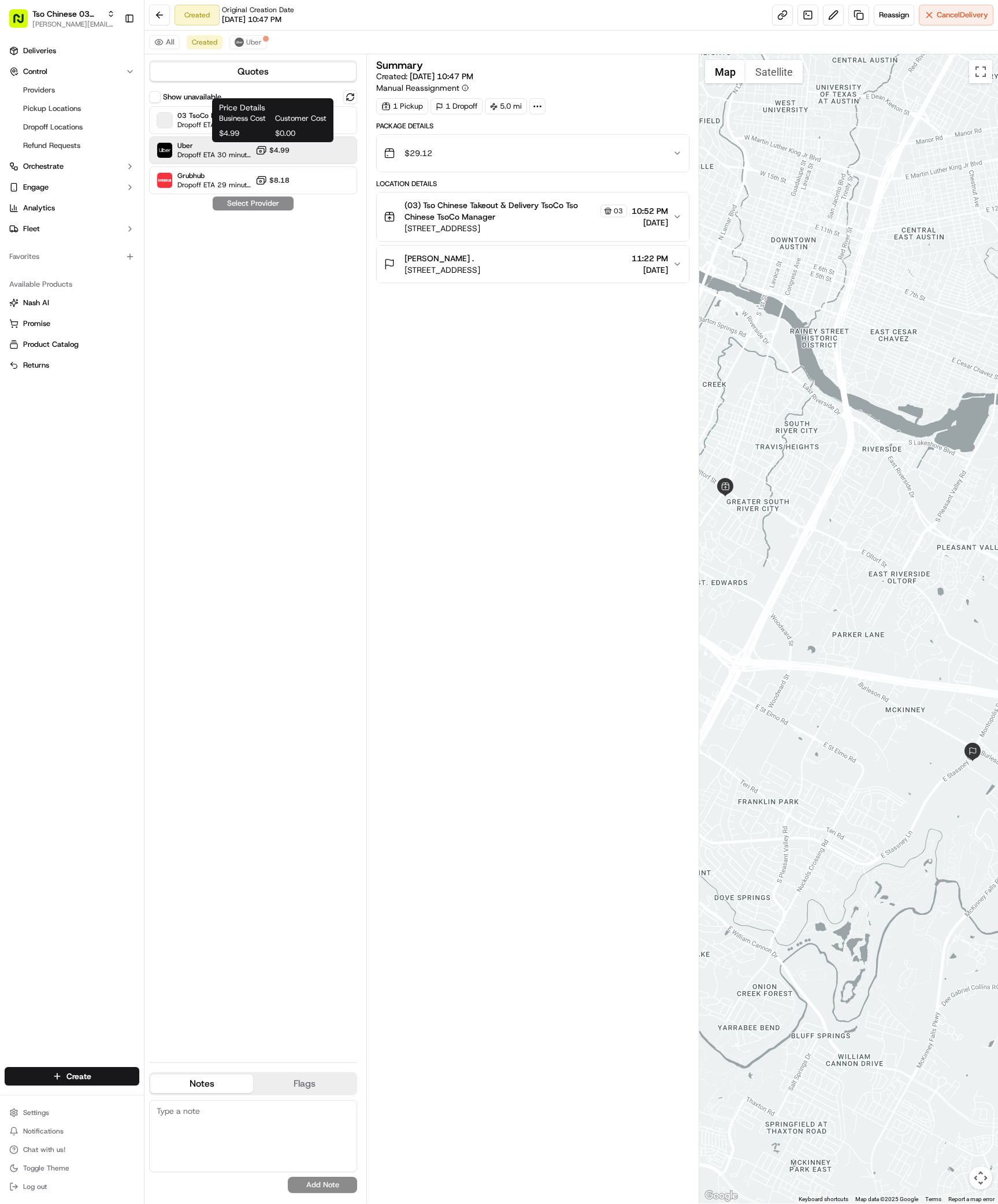
click at [264, 156] on icon at bounding box center [261, 150] width 11 height 12
click at [258, 206] on button "Assign Provider" at bounding box center [253, 203] width 82 height 14
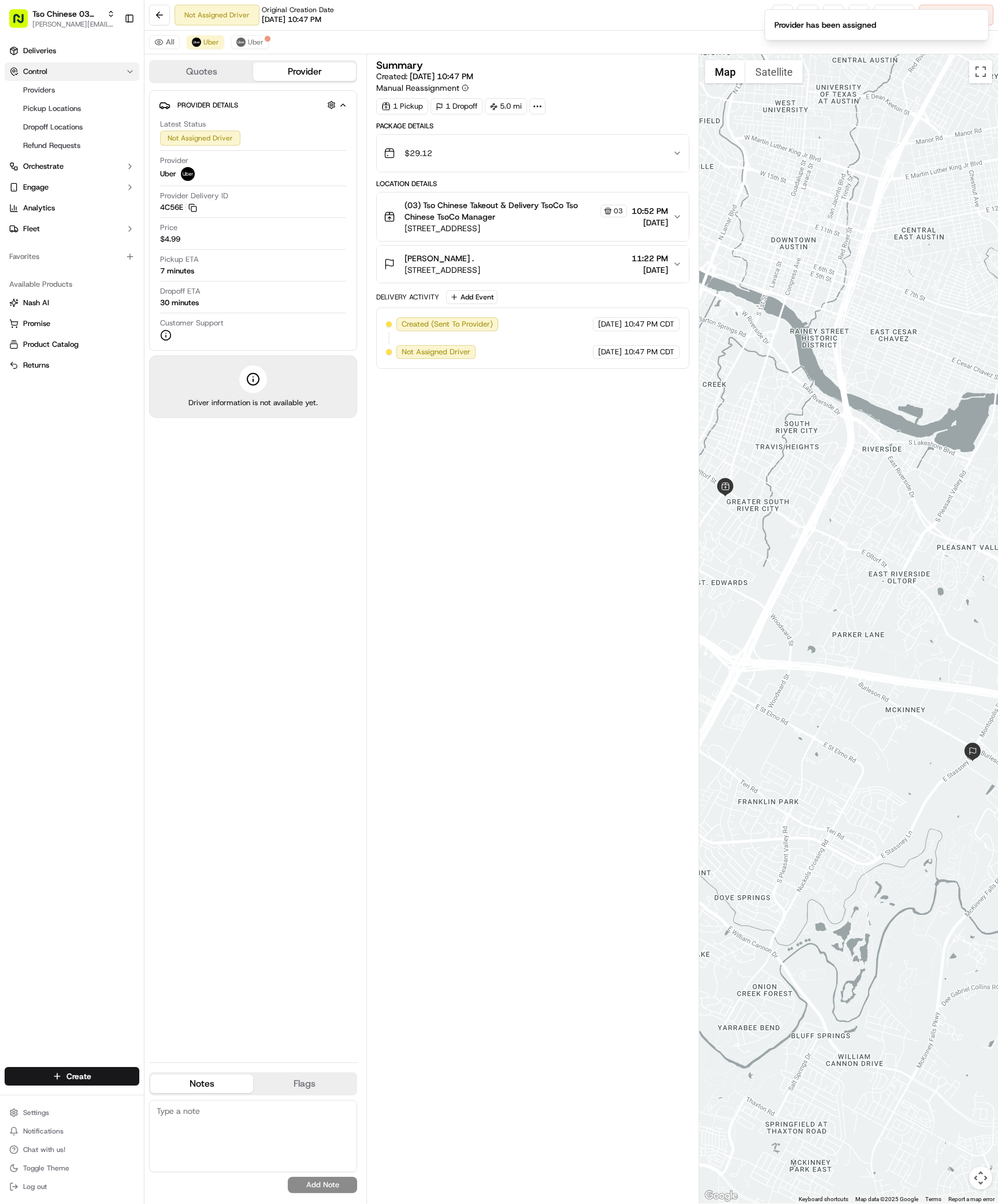
click at [44, 76] on span "Control" at bounding box center [35, 72] width 25 height 11
click at [46, 54] on span "Deliveries" at bounding box center [39, 51] width 33 height 11
